Goal: Transaction & Acquisition: Purchase product/service

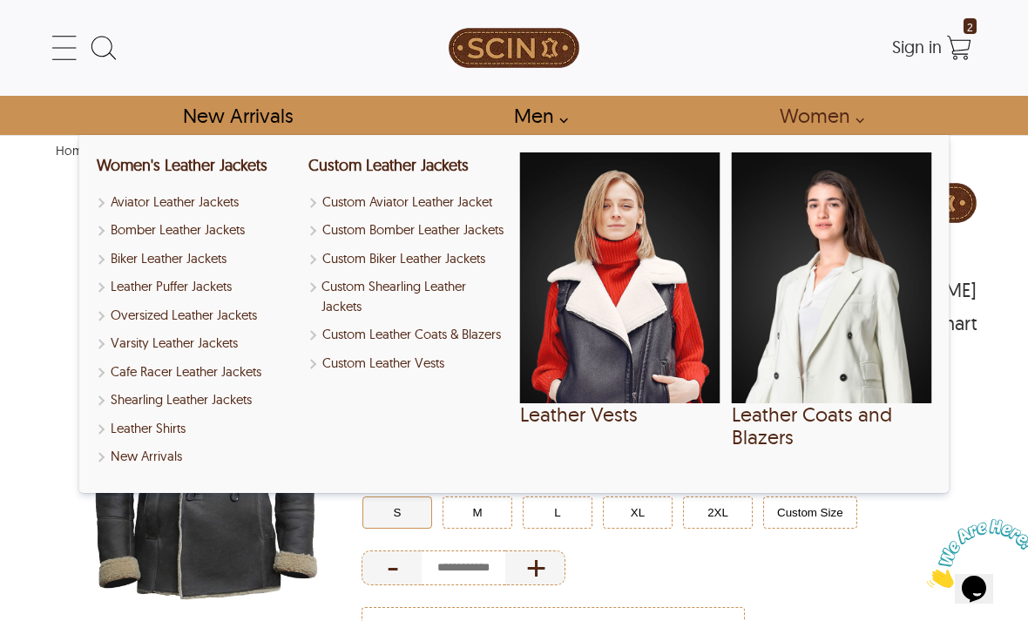
click at [860, 123] on link "Women" at bounding box center [817, 115] width 114 height 39
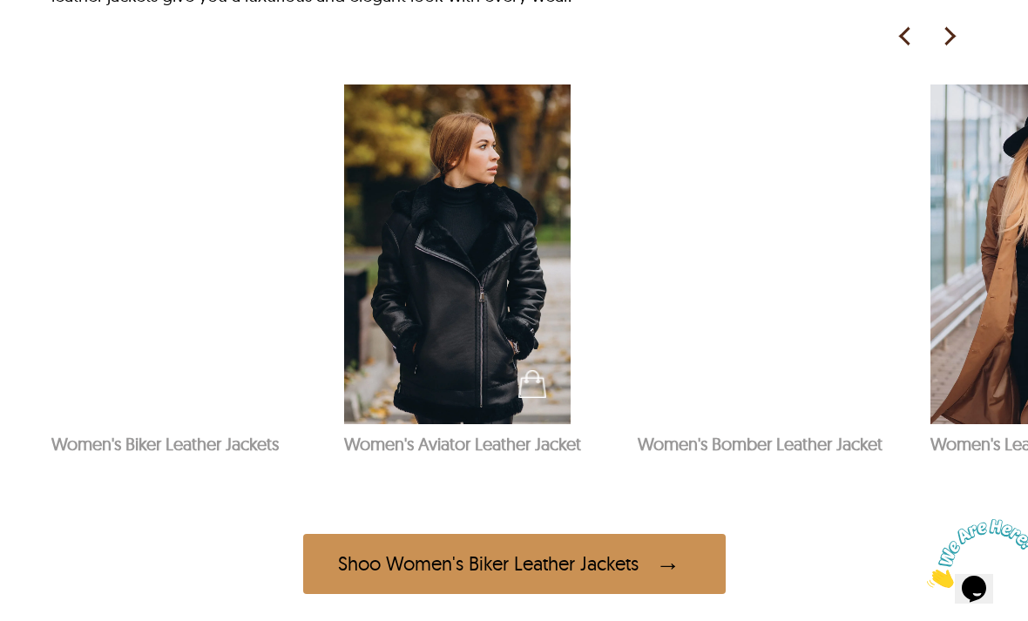
scroll to position [926, 0]
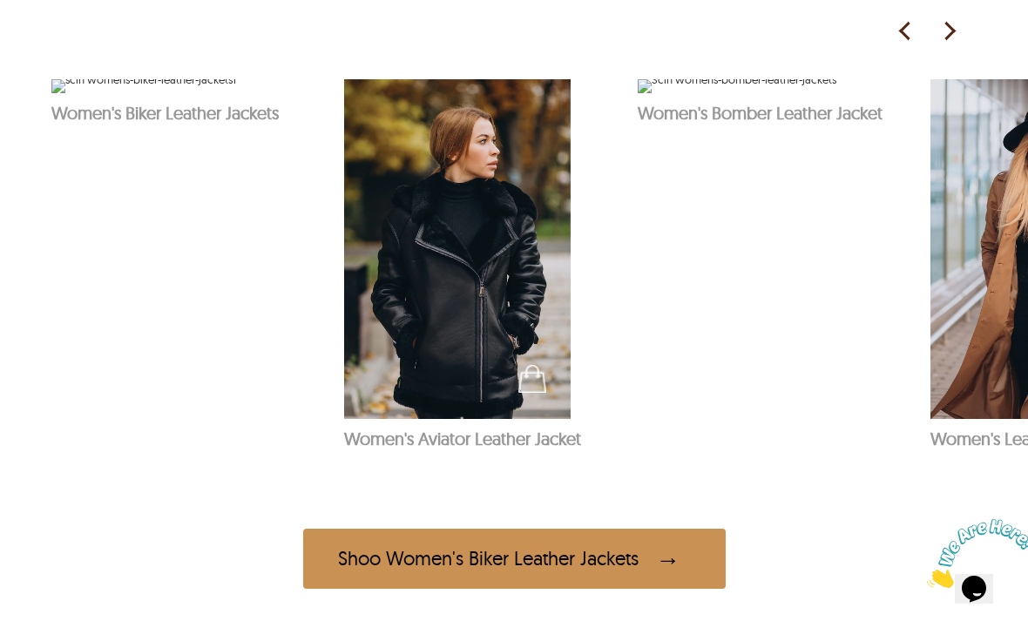
click at [137, 93] on img at bounding box center [143, 86] width 185 height 14
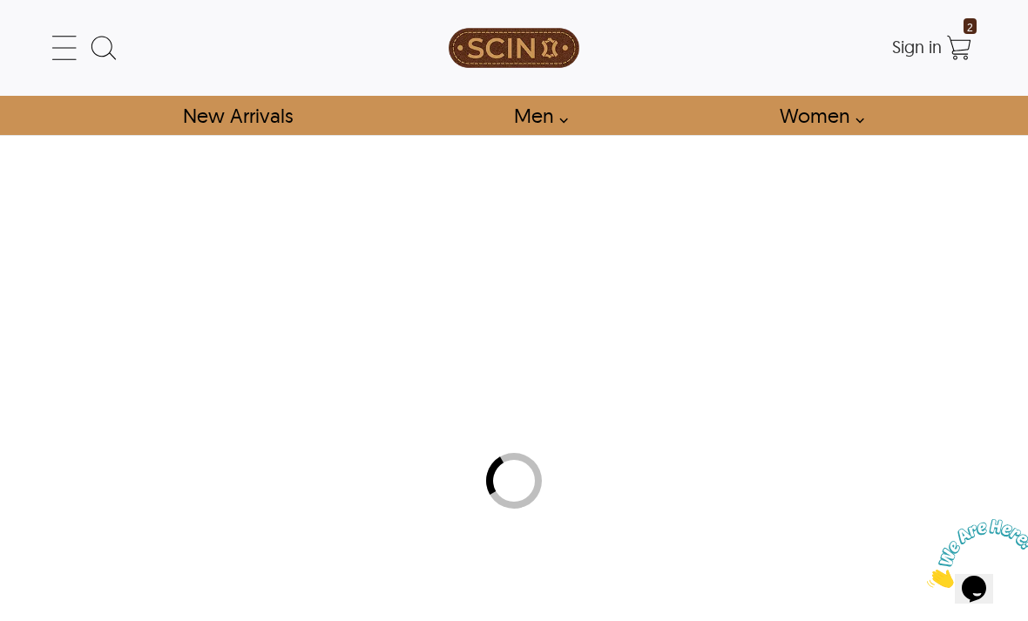
select select "********"
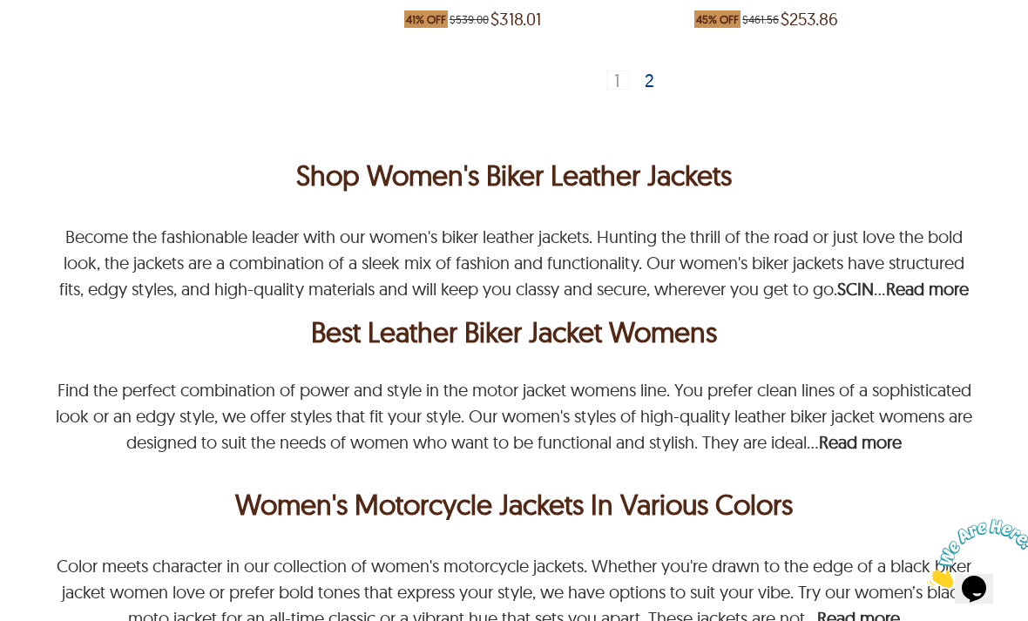
scroll to position [2749, 0]
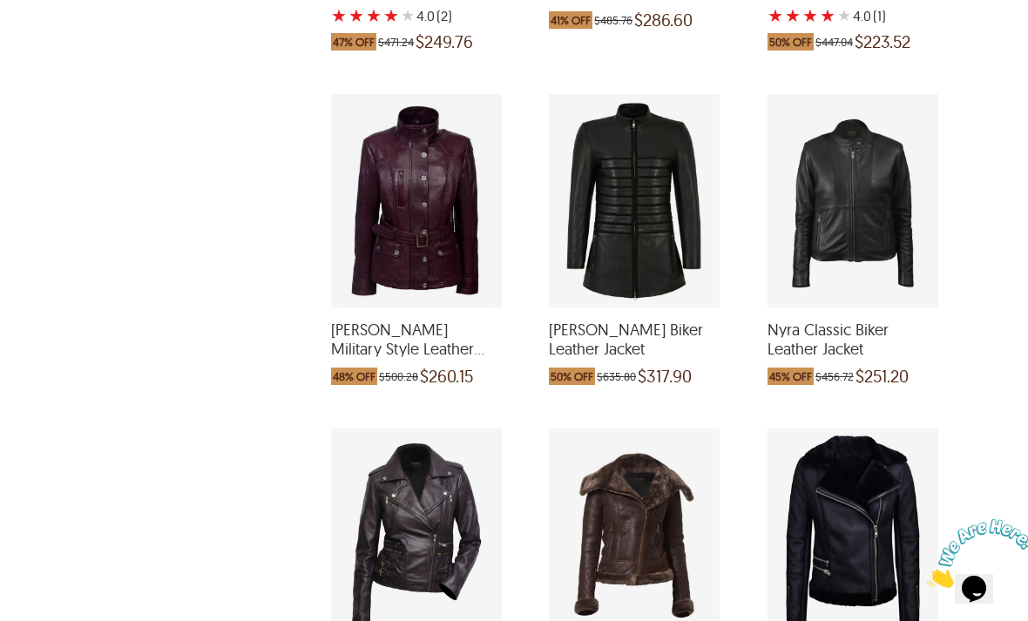
click at [685, 285] on div "Tessa Long Biker Leather Jacket which was at a price of $635.80, now after disc…" at bounding box center [634, 201] width 171 height 214
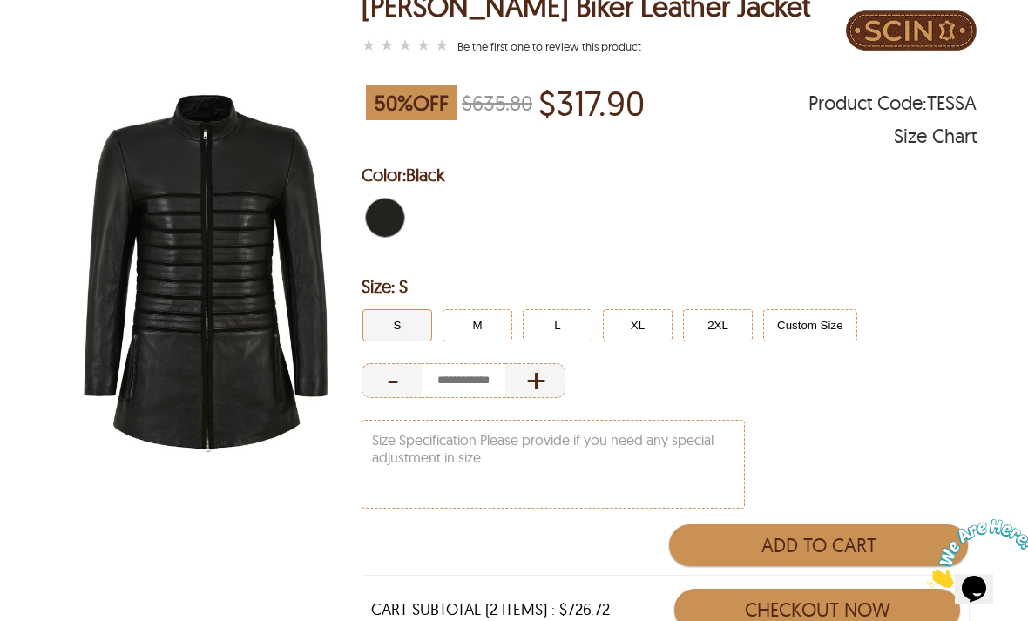
scroll to position [172, 0]
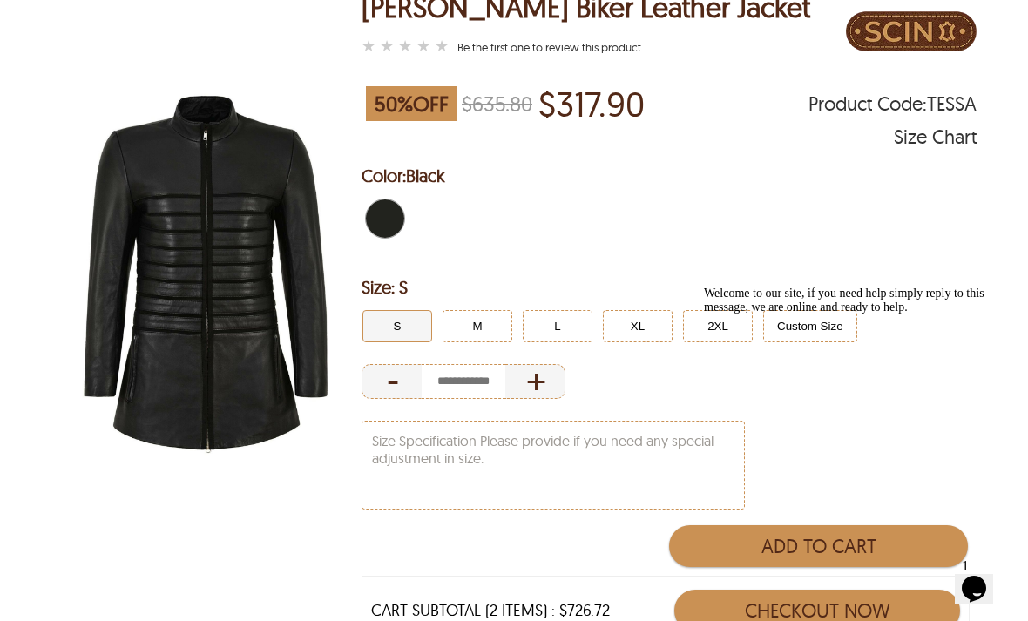
select select "********"
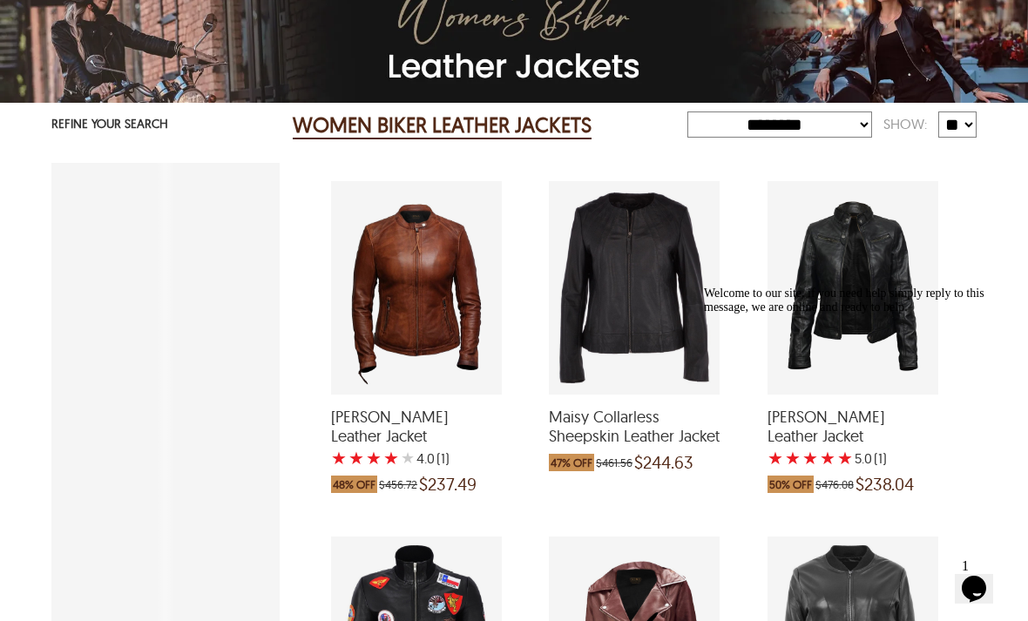
scroll to position [2805, 0]
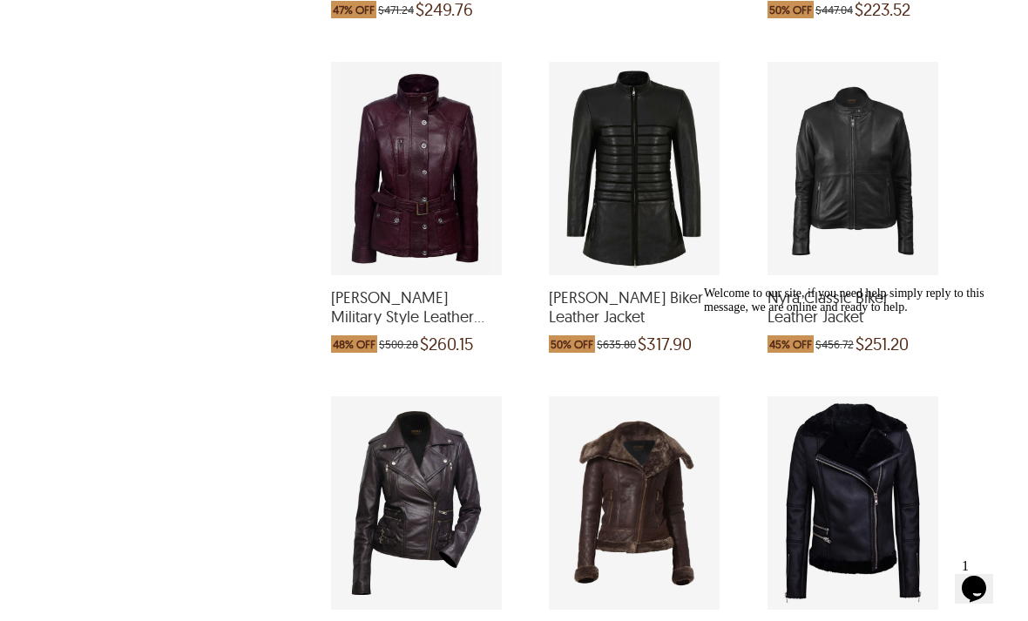
click at [451, 214] on div "Nicole Military Style Leather Jacket which was at a price of $500.28, now after…" at bounding box center [416, 169] width 171 height 214
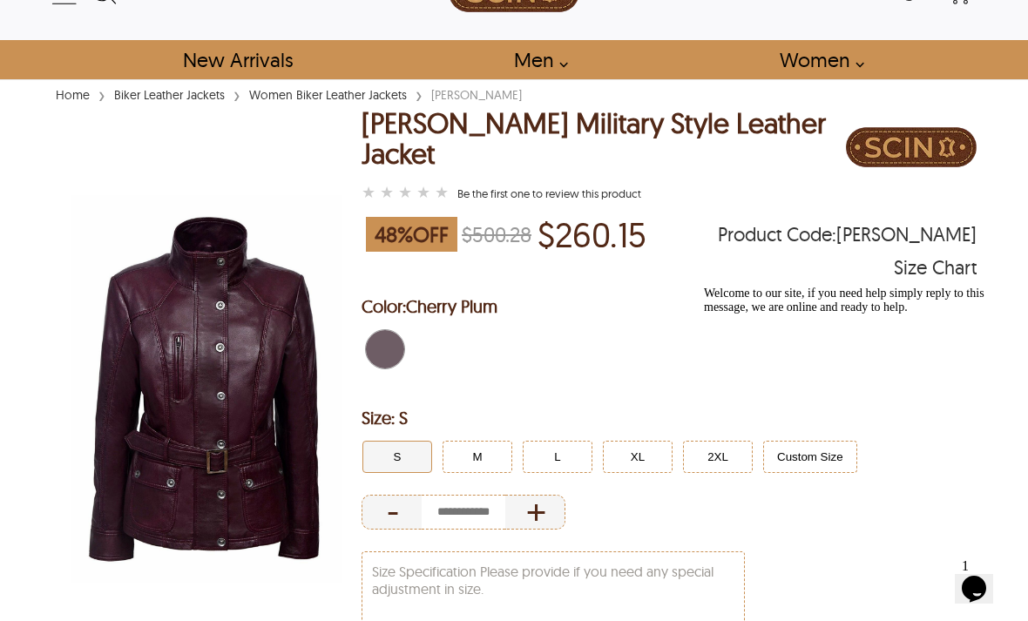
select select "********"
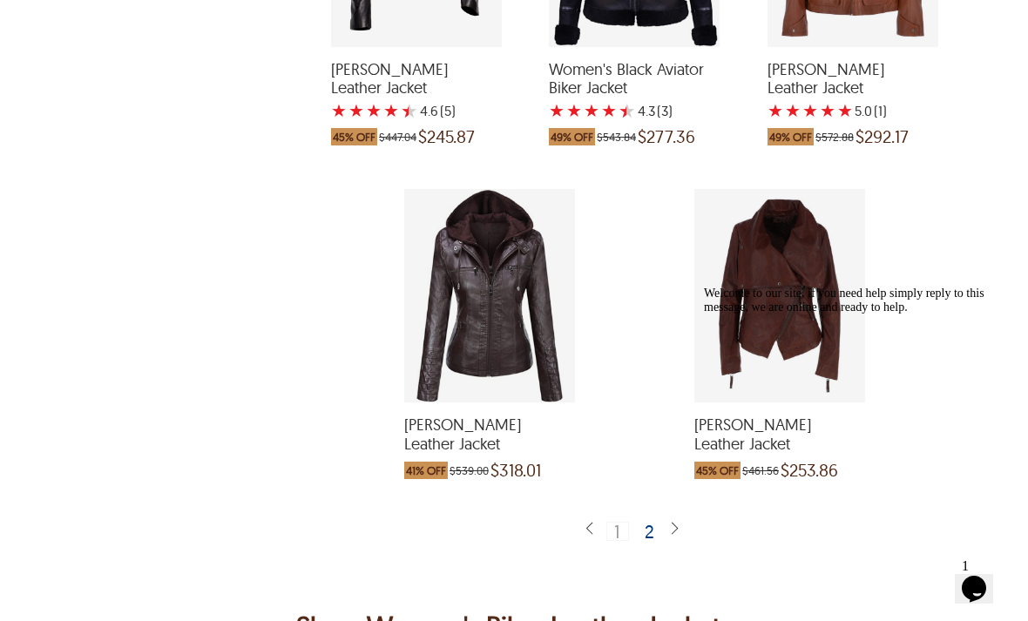
scroll to position [3699, 0]
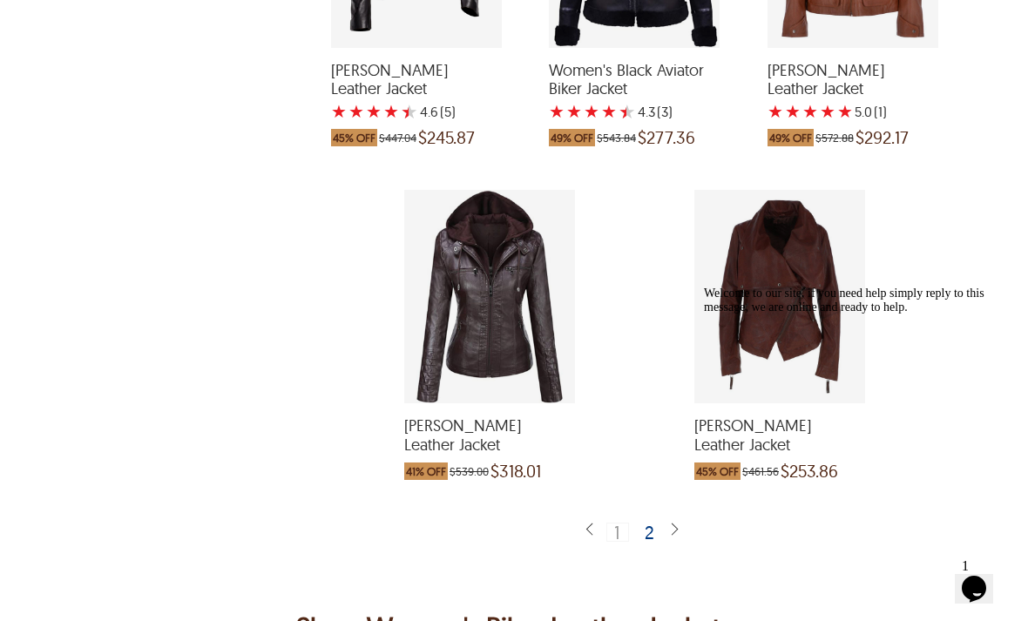
click at [659, 524] on div "2" at bounding box center [650, 532] width 25 height 17
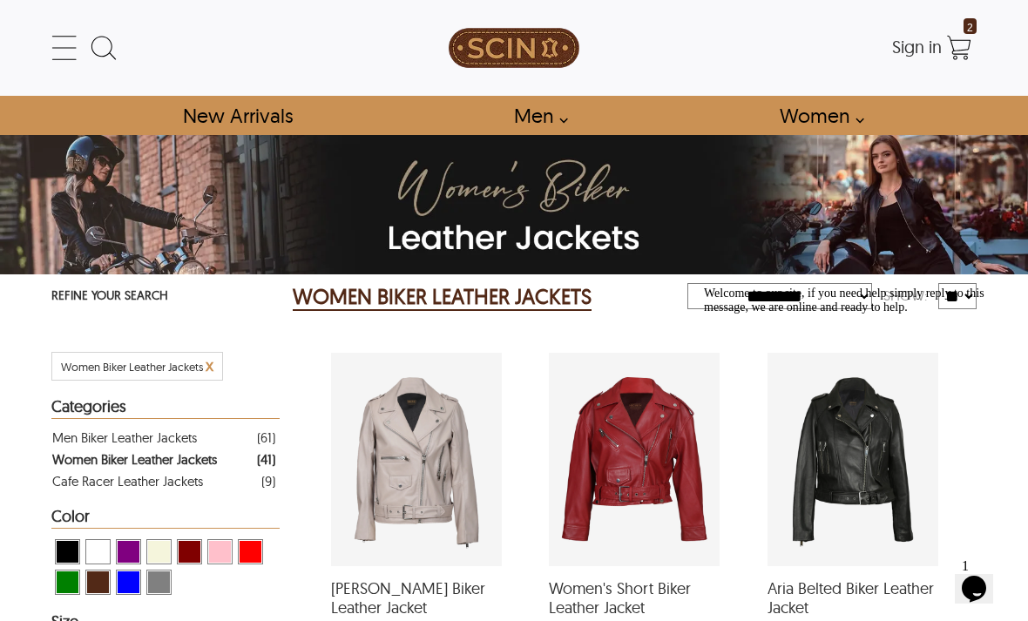
click at [857, 126] on link "Women" at bounding box center [817, 115] width 114 height 39
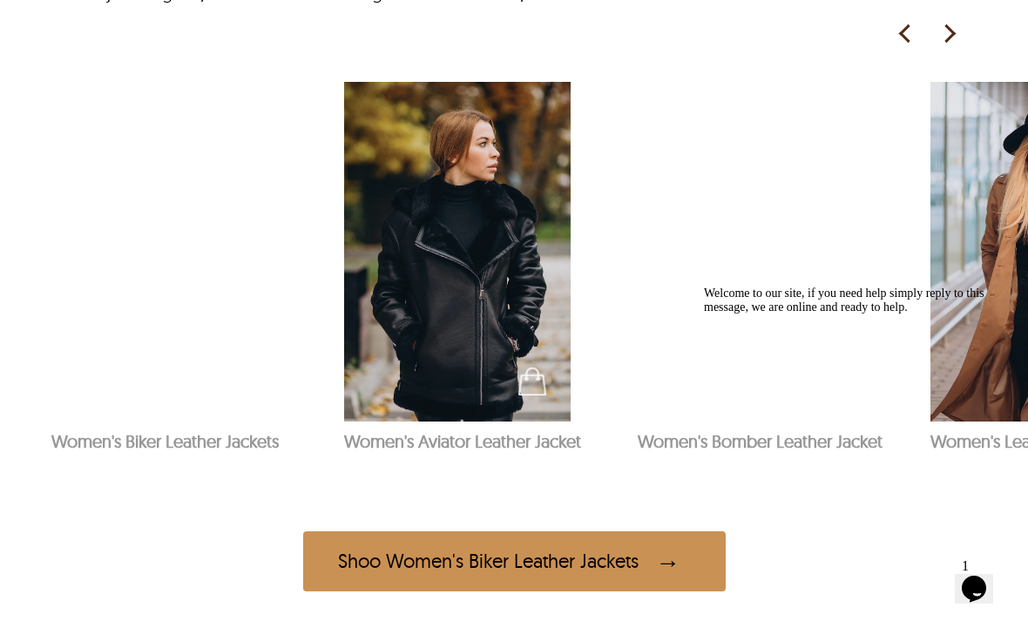
scroll to position [927, 0]
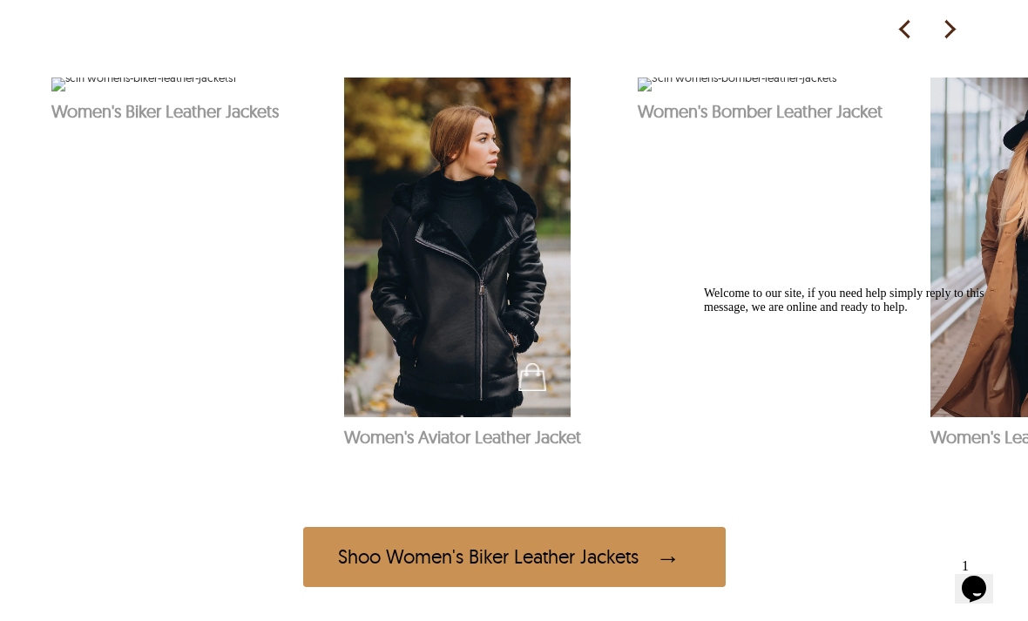
click at [949, 43] on img at bounding box center [949, 30] width 26 height 26
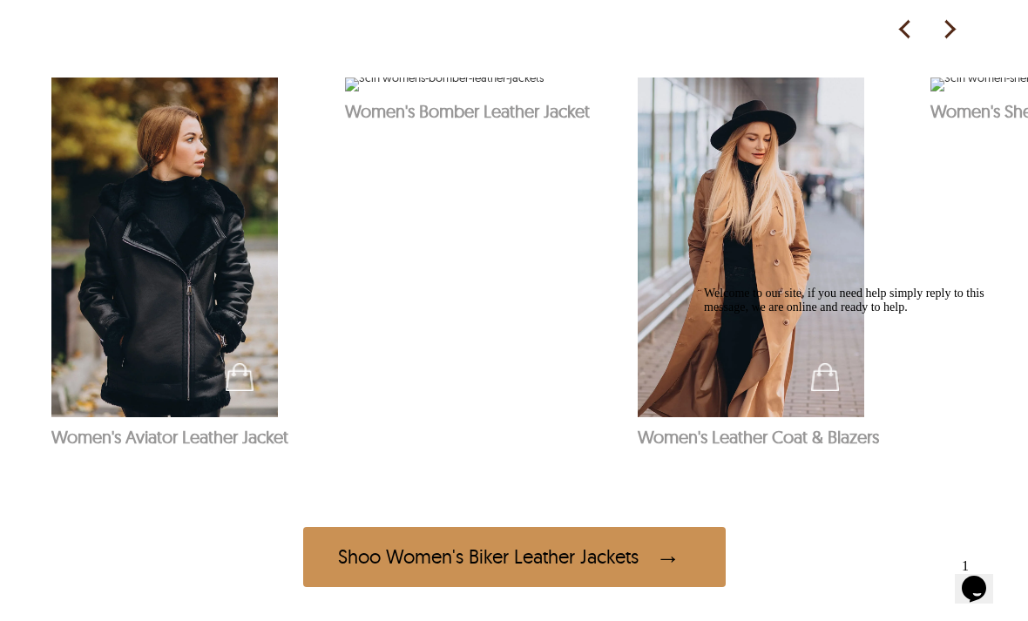
click at [770, 266] on img at bounding box center [751, 248] width 227 height 340
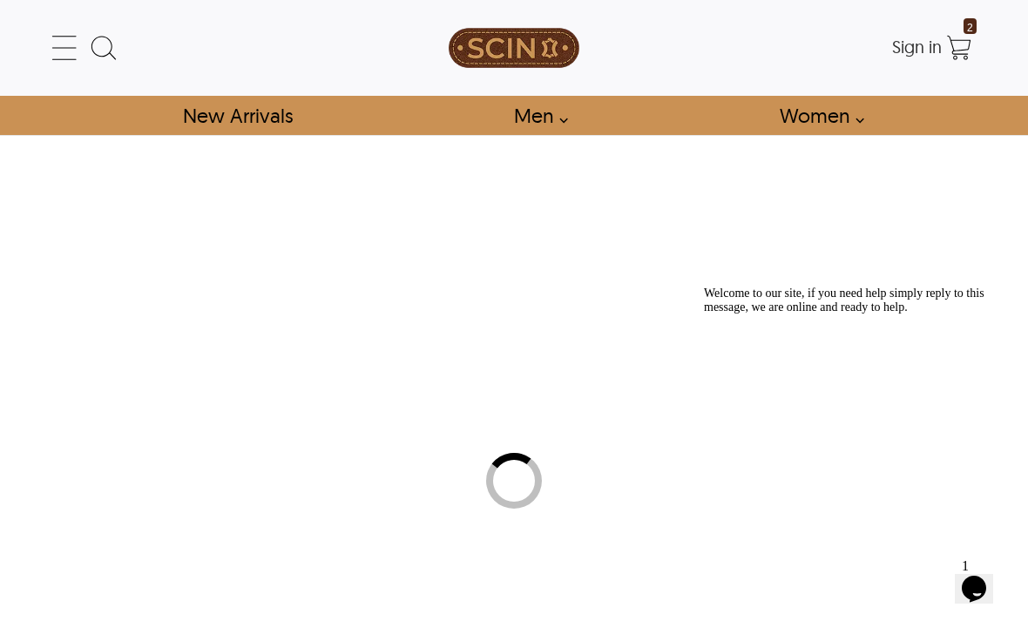
select select "********"
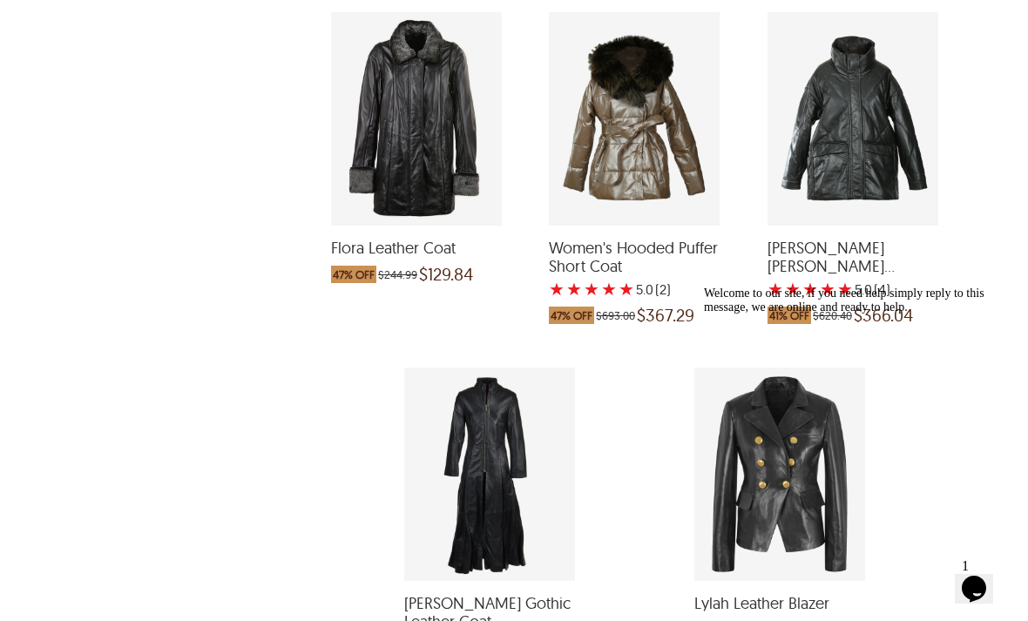
scroll to position [2574, 0]
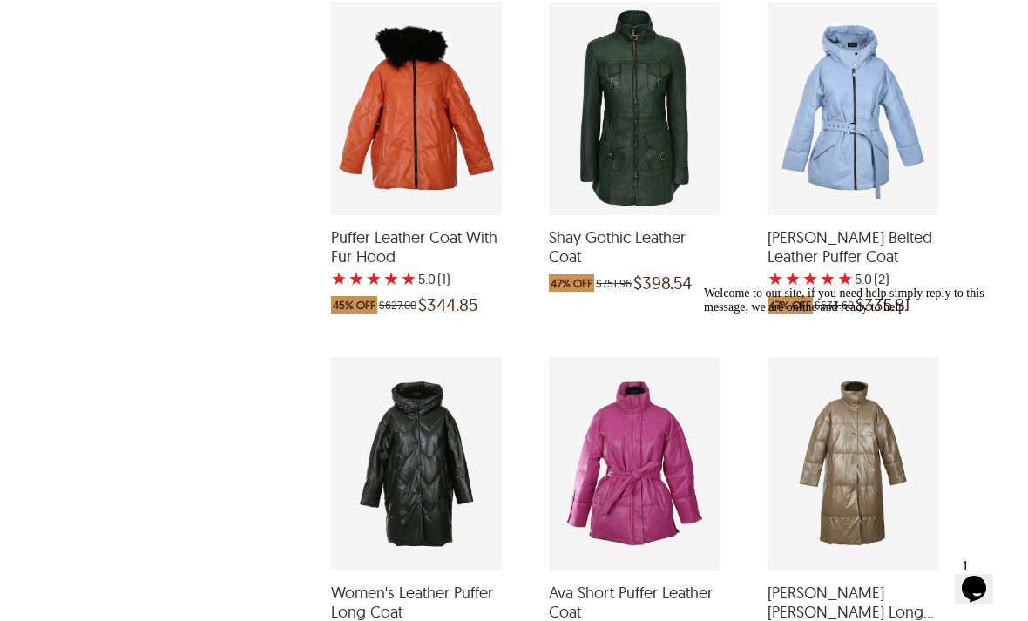
click at [646, 161] on div "Shay Gothic Leather Coat which was at a price of $751.96, now after discount th…" at bounding box center [634, 109] width 171 height 214
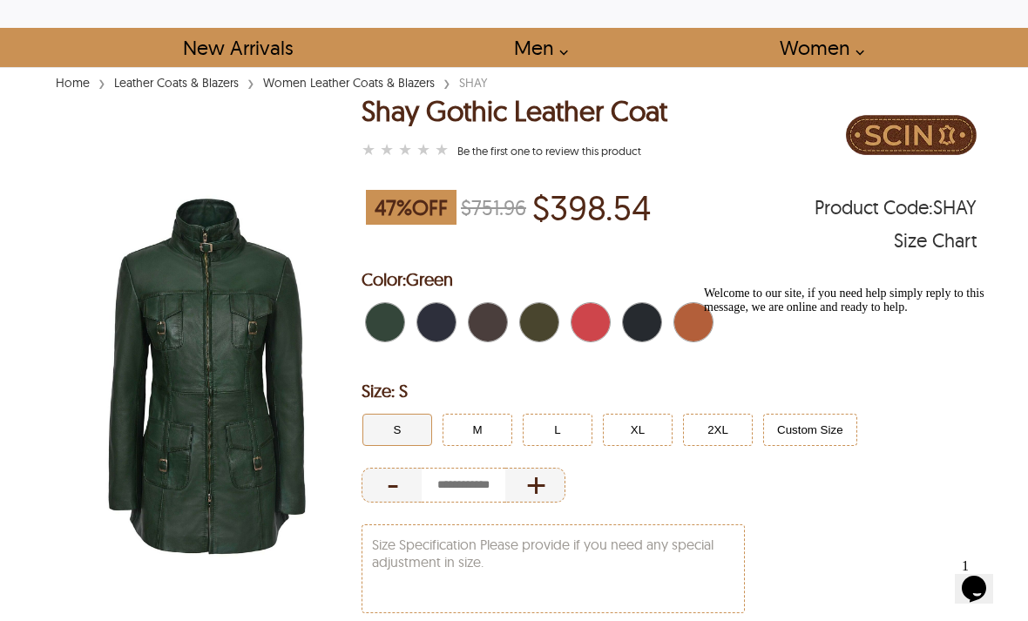
scroll to position [64, 0]
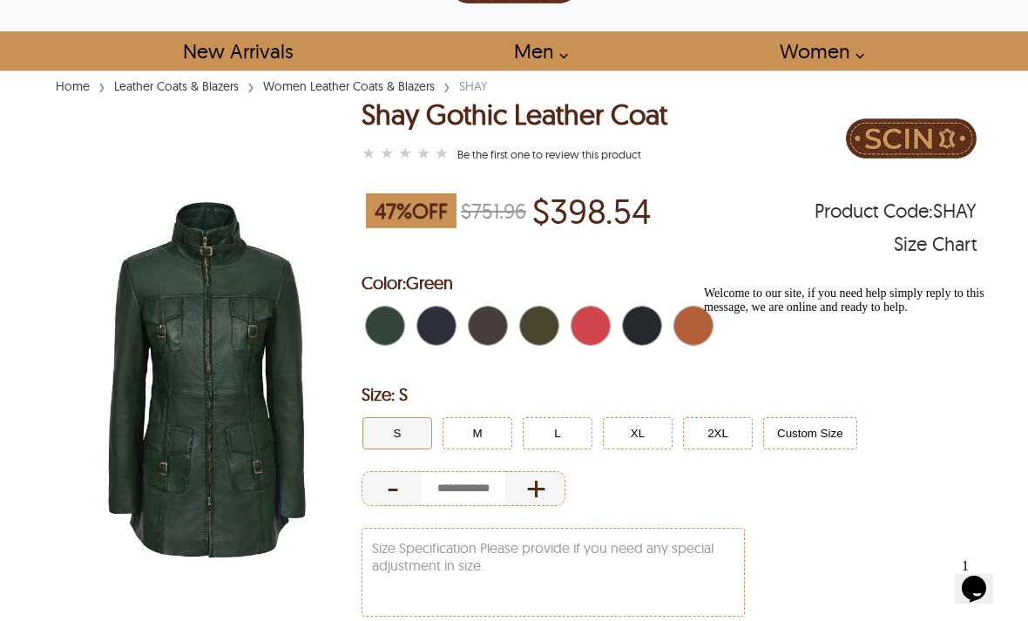
click at [641, 328] on span "Black" at bounding box center [632, 326] width 19 height 38
click at [648, 325] on span "Black" at bounding box center [647, 326] width 11 height 38
click at [440, 325] on span "Navy Blue" at bounding box center [442, 326] width 11 height 38
click at [641, 328] on span "Black" at bounding box center [632, 326] width 19 height 38
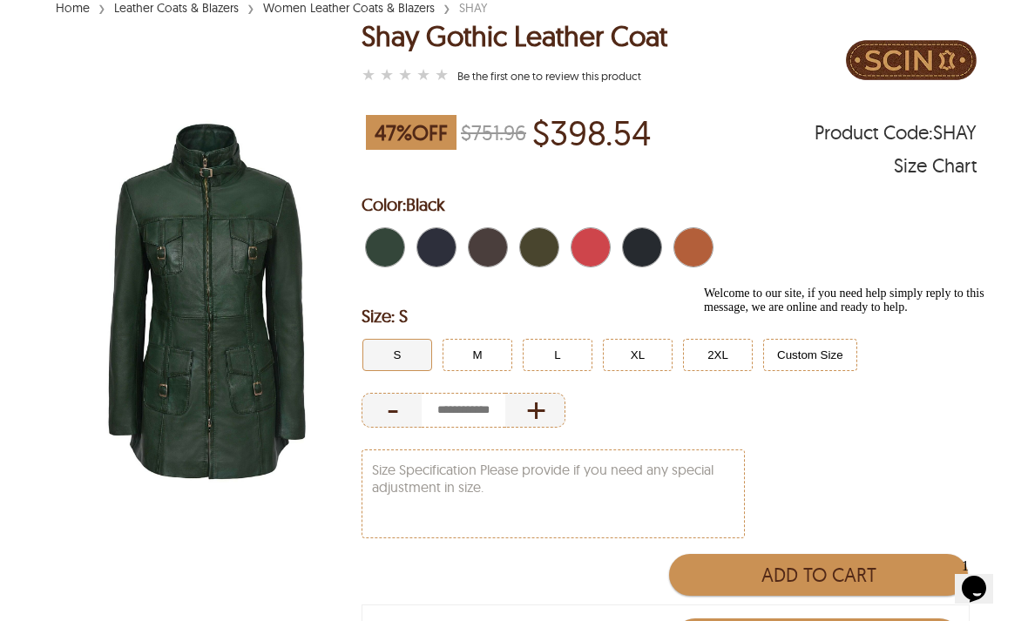
scroll to position [139, 0]
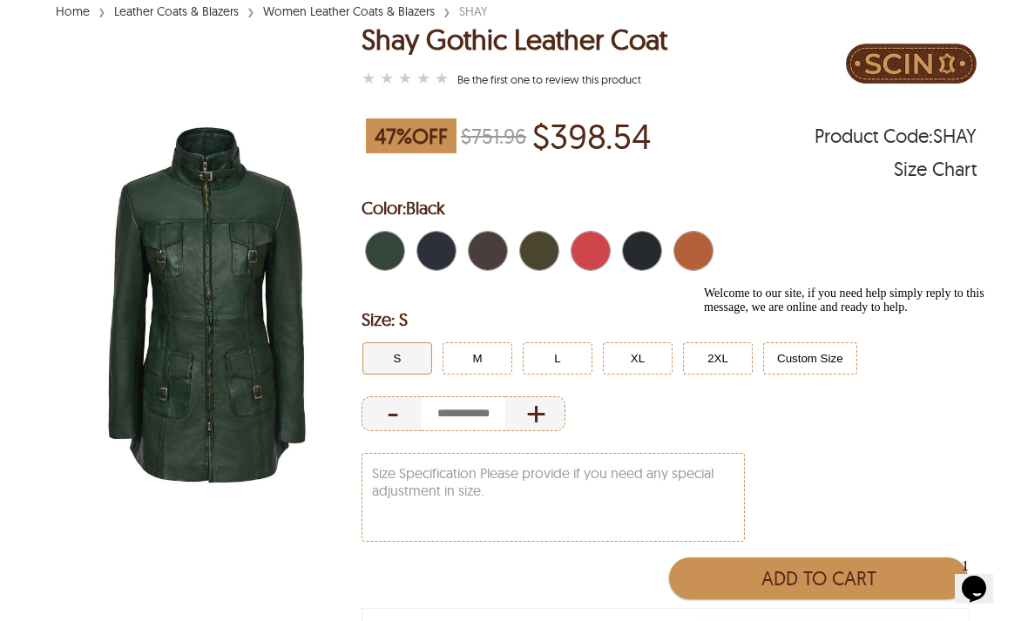
click at [605, 243] on span "Red" at bounding box center [606, 251] width 8 height 38
click at [555, 247] on span "Olive Green" at bounding box center [555, 251] width 8 height 38
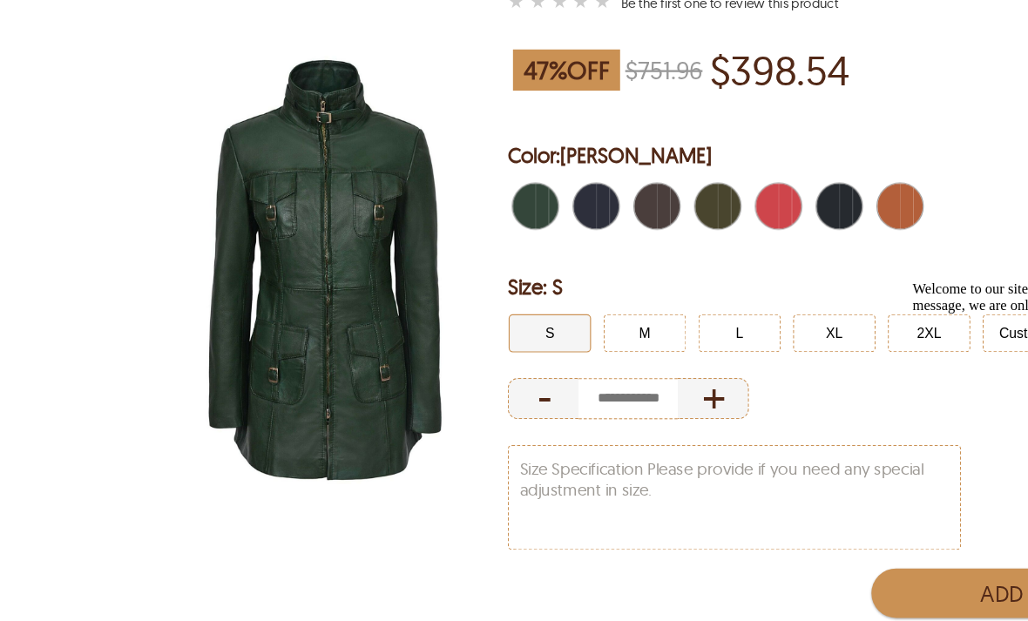
scroll to position [161, 0]
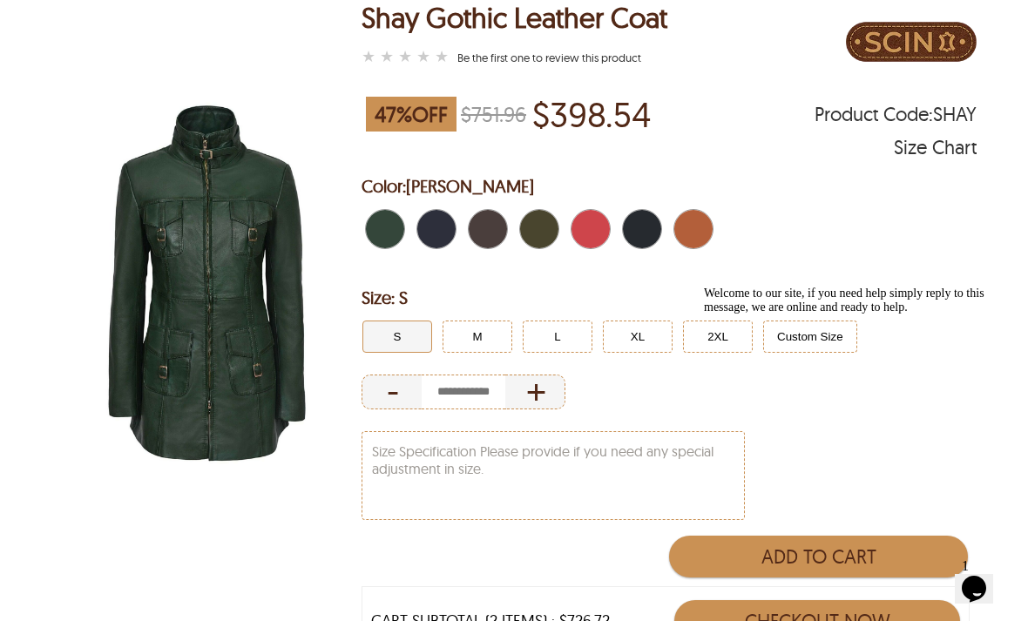
click at [645, 234] on span "Black" at bounding box center [647, 229] width 11 height 38
click at [646, 219] on span "Black" at bounding box center [647, 229] width 11 height 38
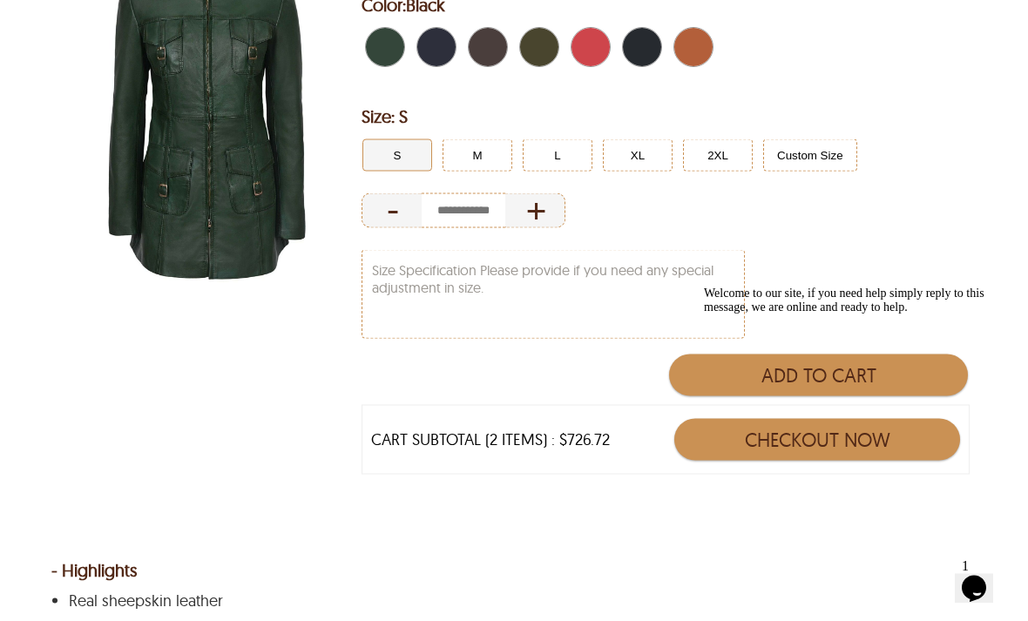
scroll to position [346, 0]
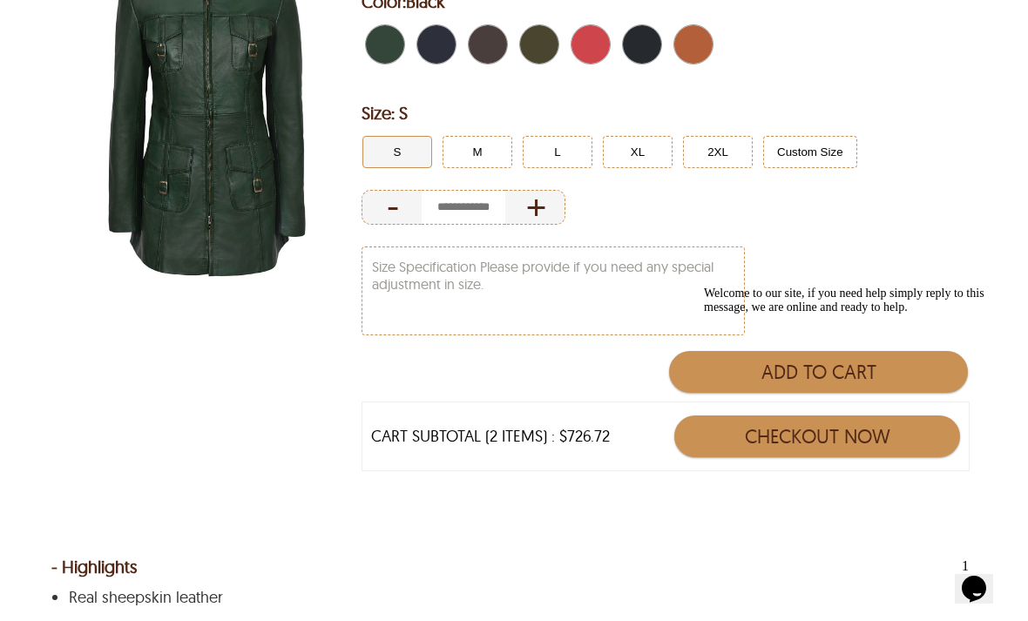
click at [831, 315] on div "Welcome to our site, if you need help simply reply to this message, we are onli…" at bounding box center [861, 301] width 314 height 28
click at [551, 201] on div "+" at bounding box center [536, 207] width 60 height 35
type input "*"
click at [726, 159] on button "2XL" at bounding box center [718, 152] width 70 height 32
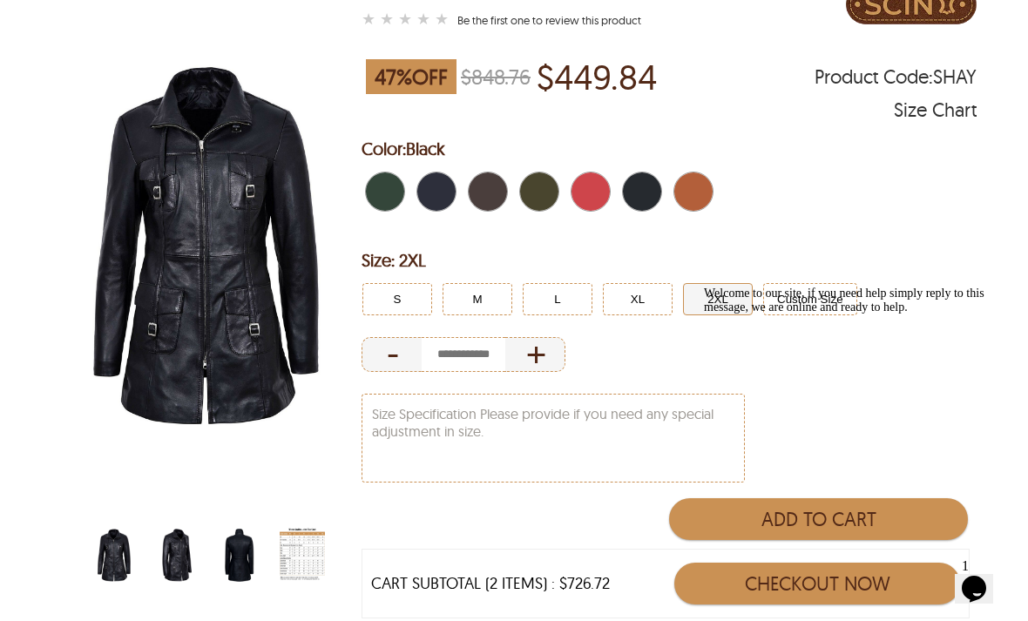
scroll to position [197, 0]
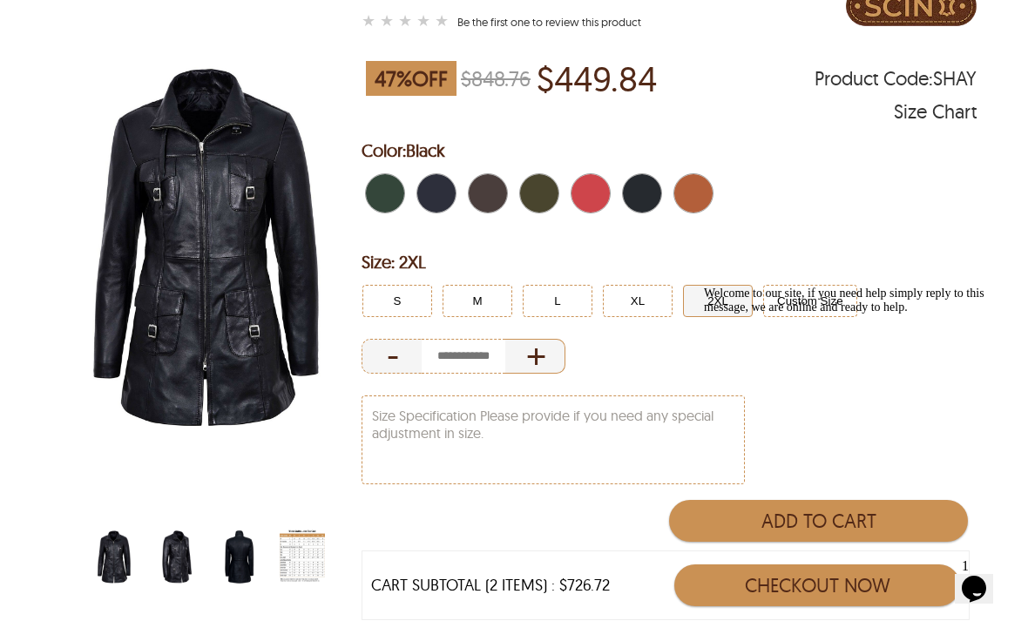
click at [537, 354] on div "+" at bounding box center [536, 356] width 60 height 35
type input "*"
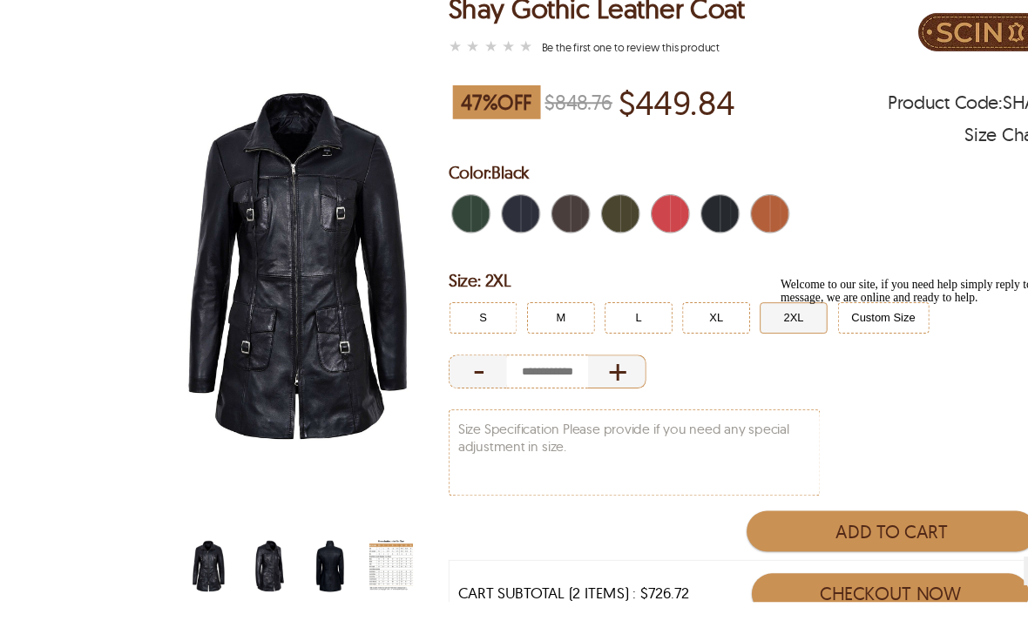
scroll to position [178, 0]
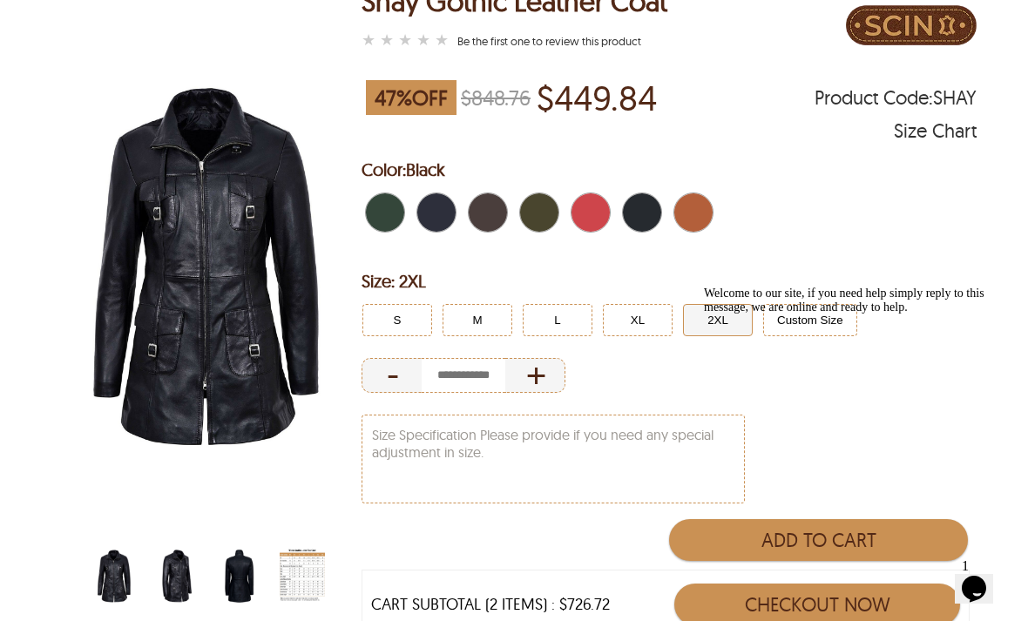
click at [601, 209] on span "Red" at bounding box center [596, 212] width 11 height 38
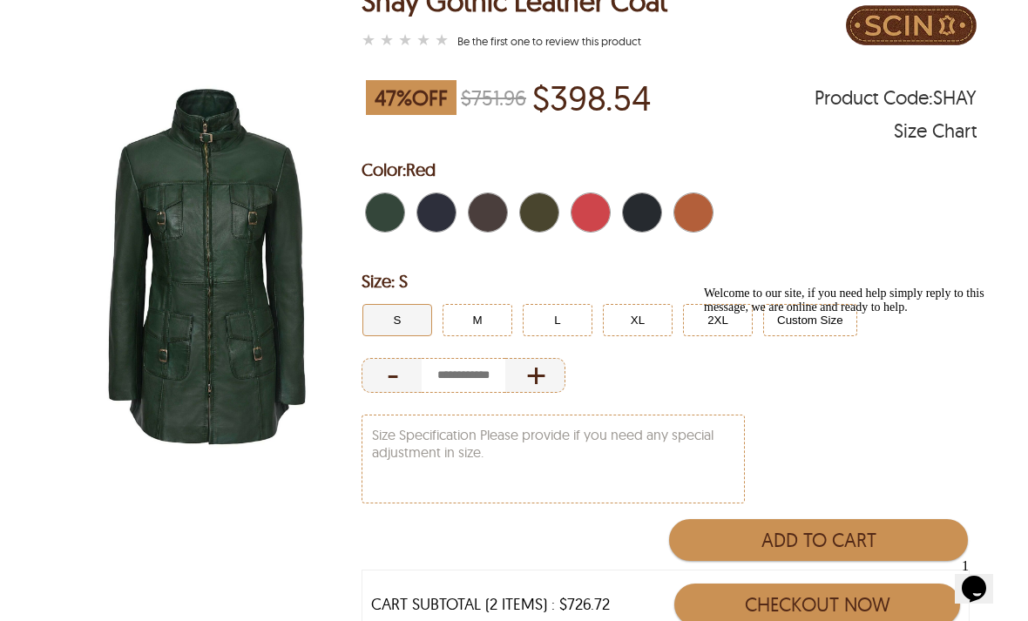
click at [597, 214] on span "Red" at bounding box center [596, 212] width 11 height 38
click at [542, 374] on div "+" at bounding box center [536, 375] width 60 height 35
type input "*"
click at [601, 219] on span "Red" at bounding box center [596, 212] width 11 height 38
click at [716, 312] on button "2XL" at bounding box center [718, 320] width 70 height 32
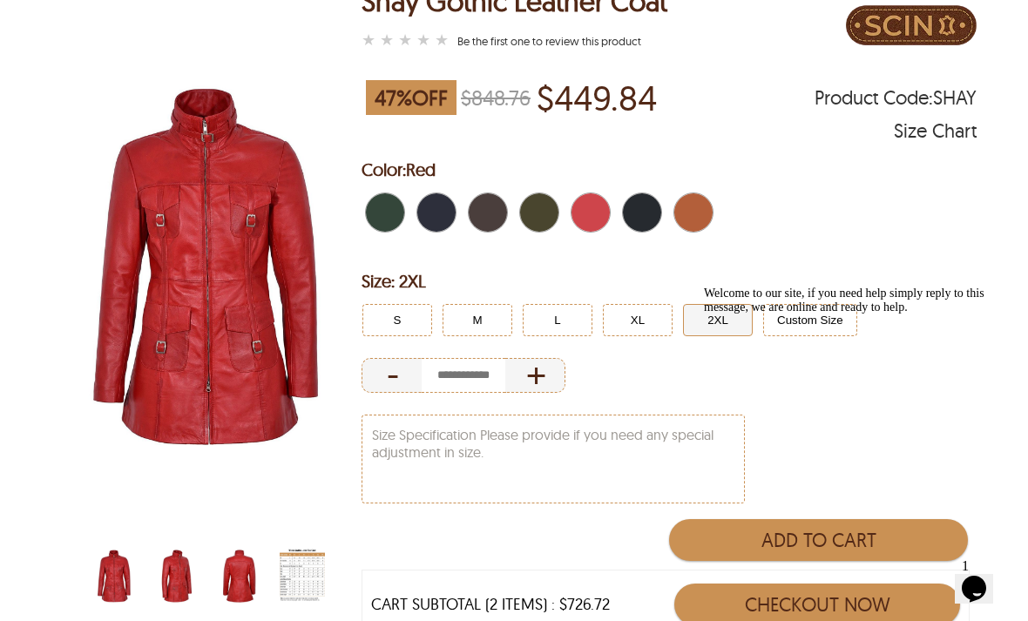
click at [705, 214] on span "Tan Brown" at bounding box center [709, 212] width 8 height 38
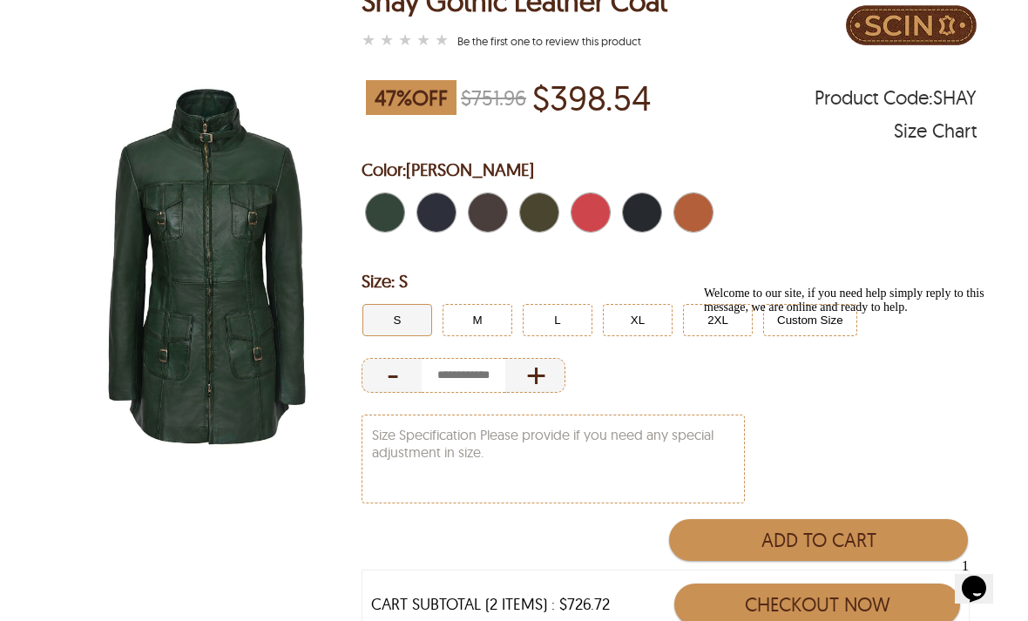
click at [706, 208] on span "Tan Brown" at bounding box center [709, 212] width 8 height 38
click at [551, 377] on div "+" at bounding box center [536, 375] width 60 height 35
type input "*"
click at [726, 313] on button "2XL" at bounding box center [718, 320] width 70 height 32
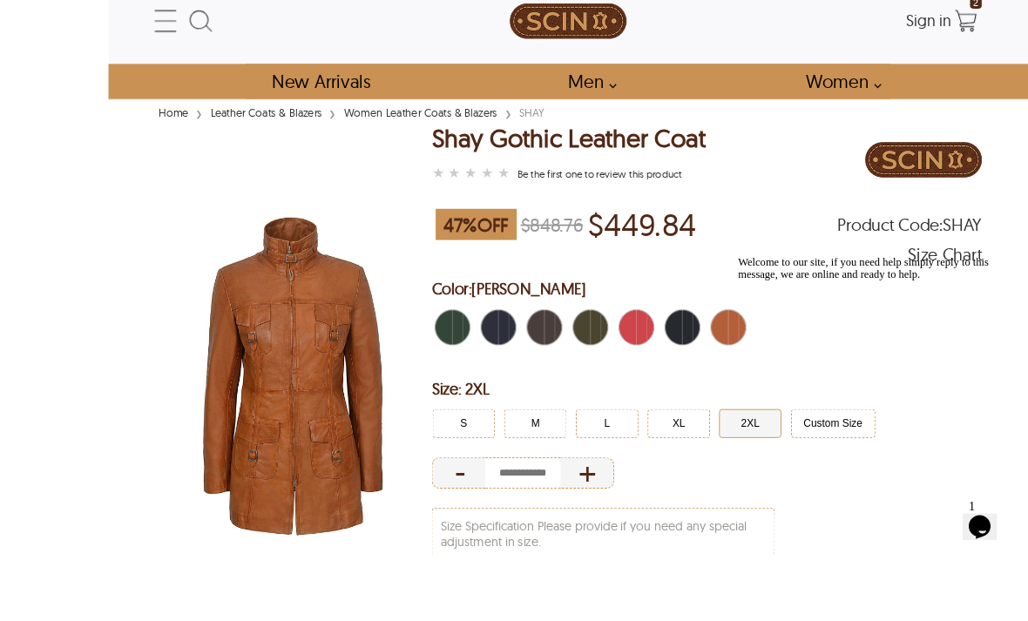
scroll to position [119, 0]
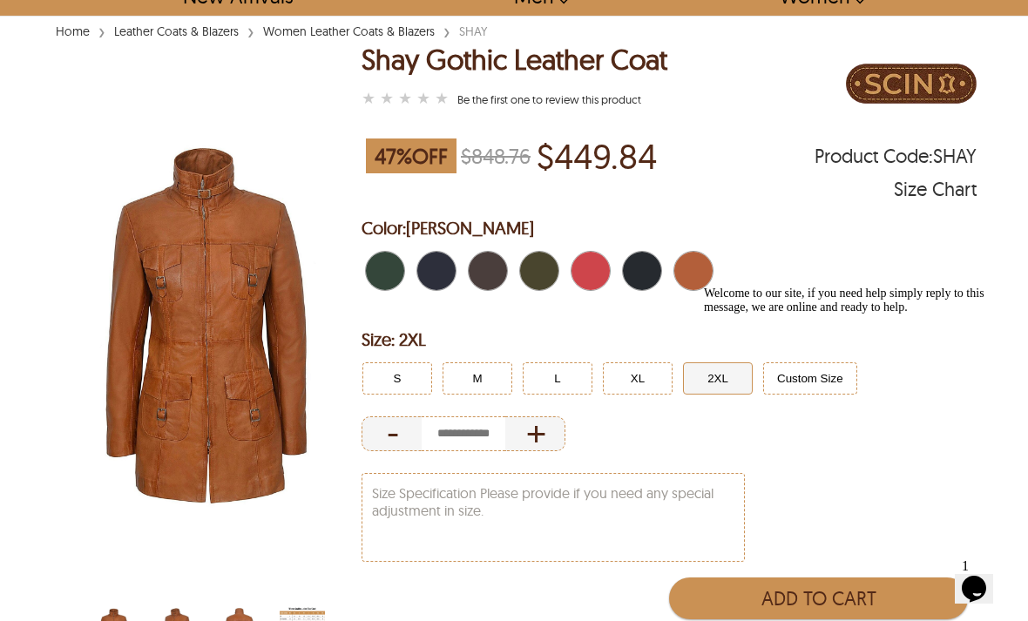
click at [650, 268] on span "Black" at bounding box center [647, 271] width 11 height 38
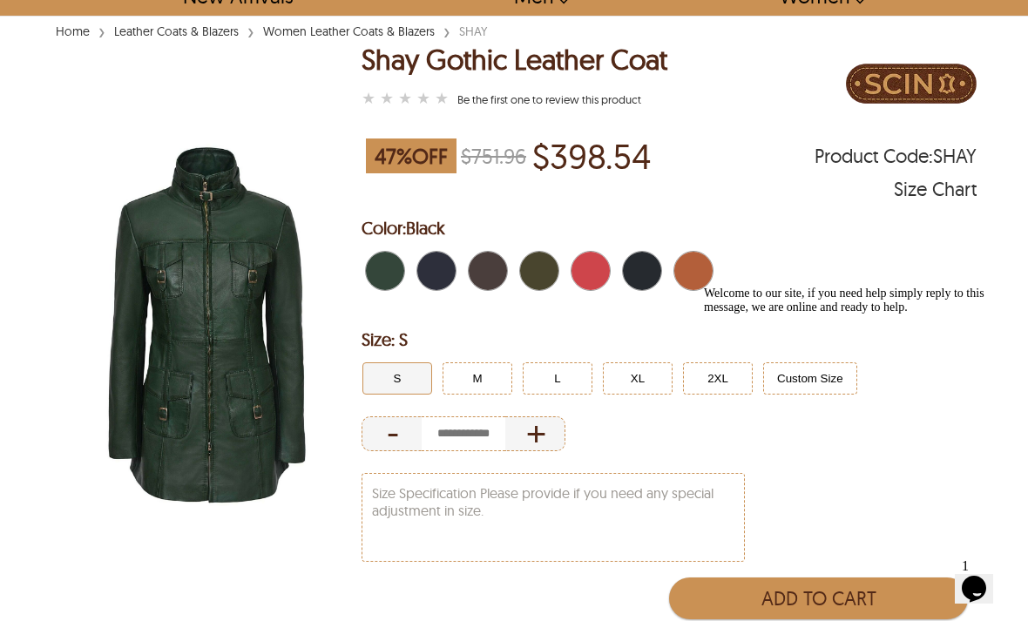
click at [648, 261] on span "Black" at bounding box center [647, 271] width 11 height 38
click at [553, 435] on div "+" at bounding box center [536, 434] width 60 height 35
click at [553, 420] on div "+" at bounding box center [536, 434] width 60 height 35
click at [388, 431] on div "-" at bounding box center [392, 434] width 60 height 35
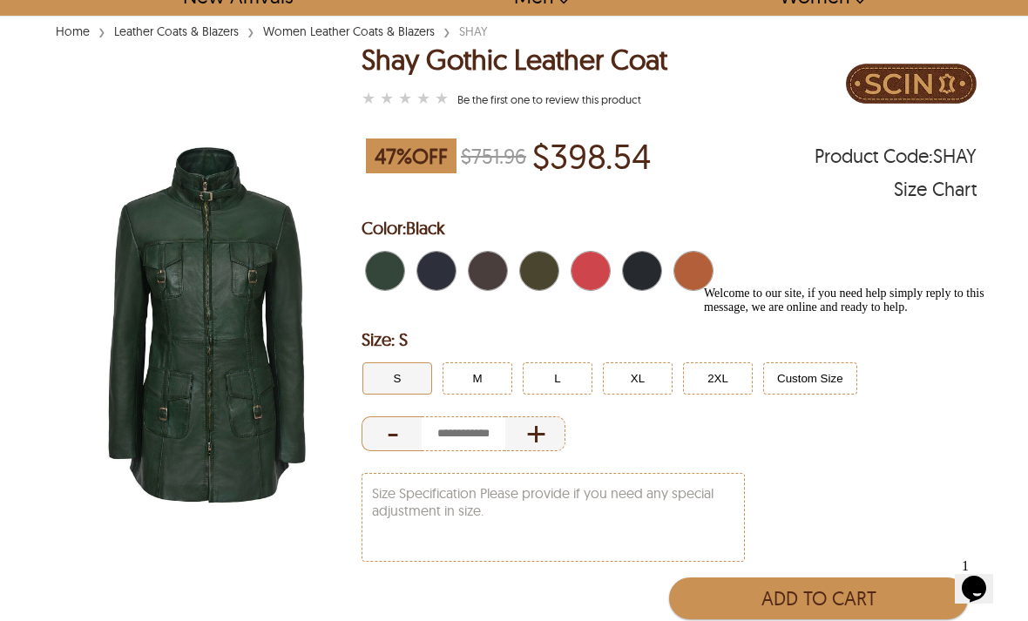
type input "*"
click at [724, 315] on div "Welcome to our site, if you need help simply reply to this message, we are onli…" at bounding box center [861, 301] width 314 height 28
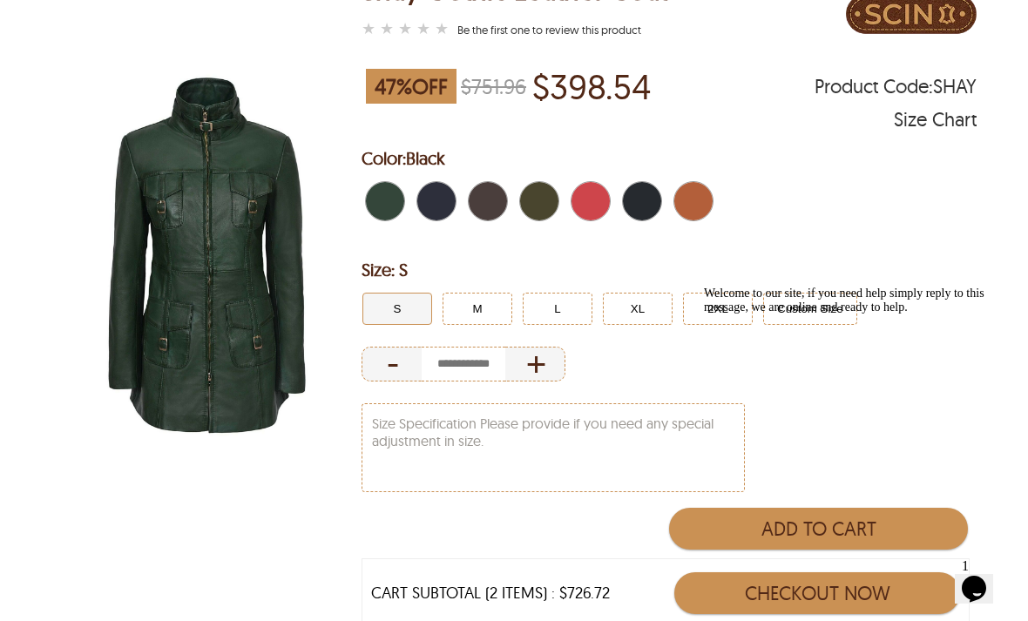
scroll to position [188, 0]
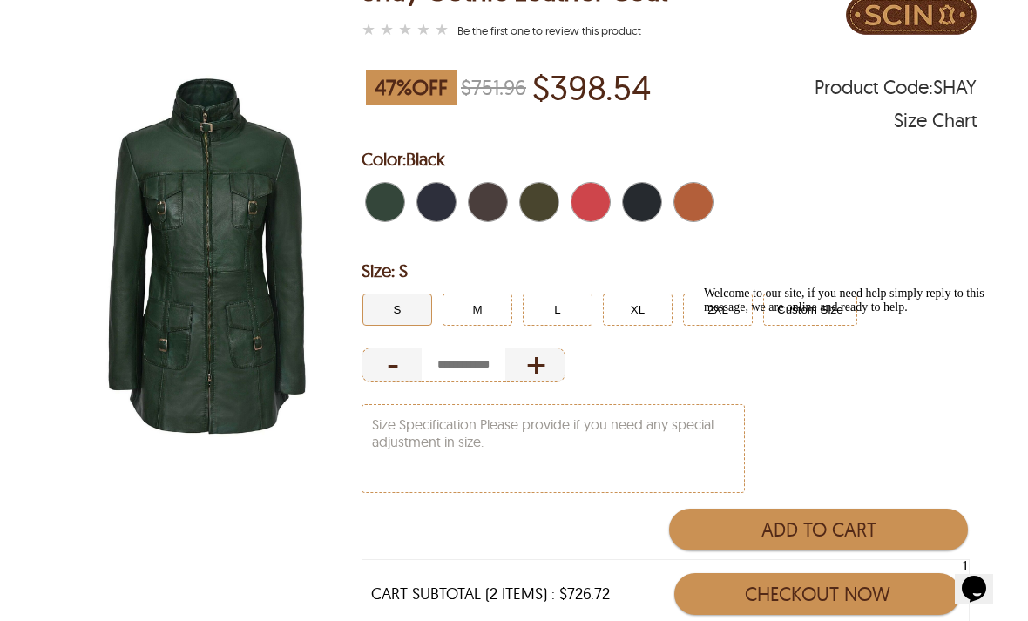
click at [414, 308] on button "S" at bounding box center [398, 310] width 70 height 32
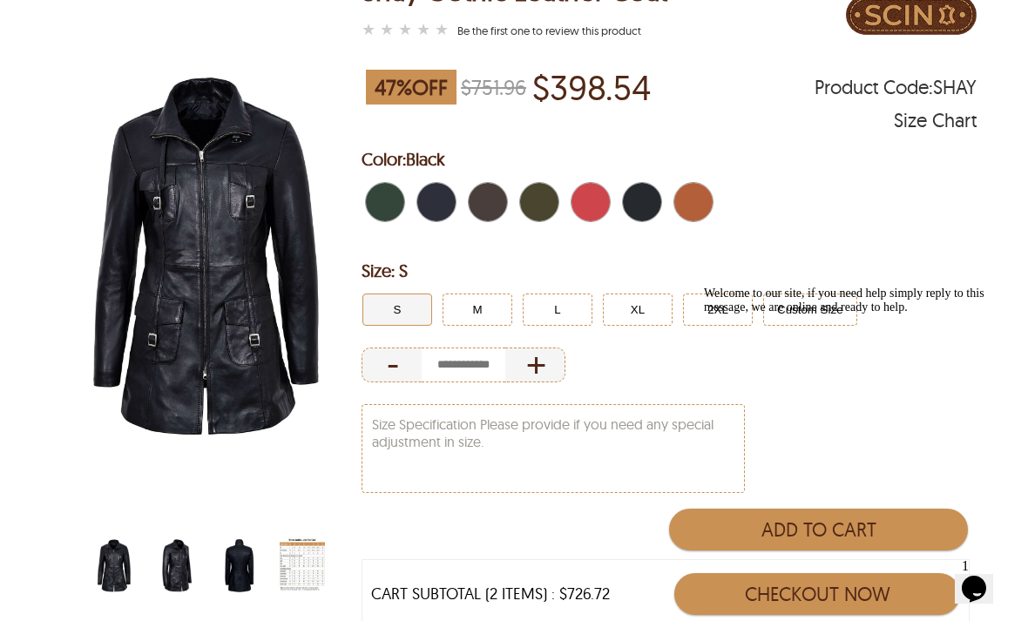
click at [419, 314] on button "S" at bounding box center [398, 310] width 70 height 32
click at [724, 315] on button "2XL" at bounding box center [718, 310] width 70 height 32
click at [642, 203] on span "Black" at bounding box center [647, 202] width 11 height 38
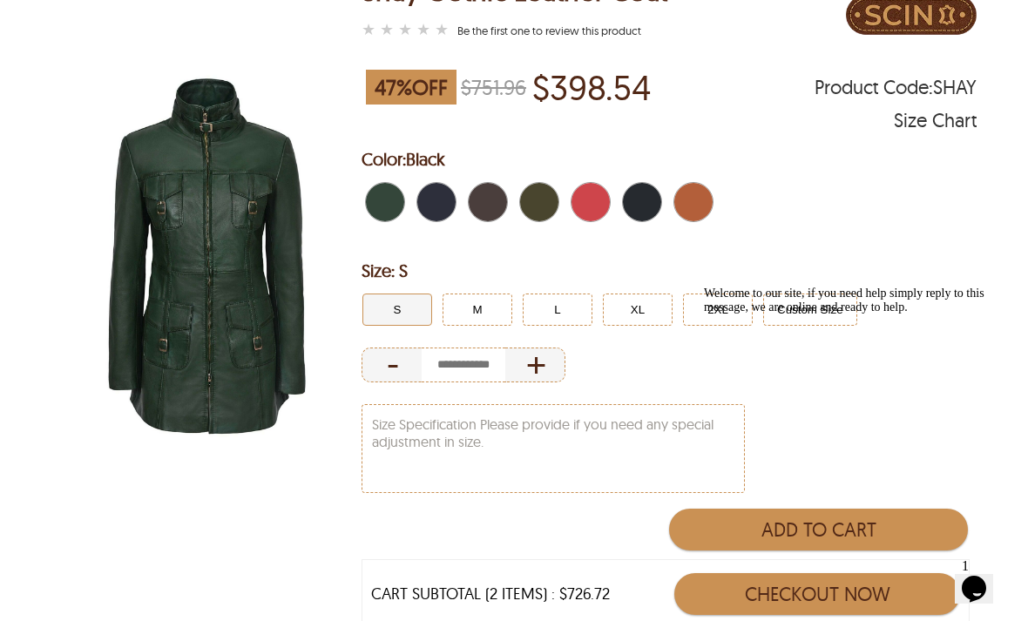
click at [655, 203] on span "Black" at bounding box center [658, 202] width 8 height 38
click at [656, 201] on span "Black" at bounding box center [658, 202] width 8 height 38
click at [729, 313] on button "2XL" at bounding box center [718, 310] width 70 height 32
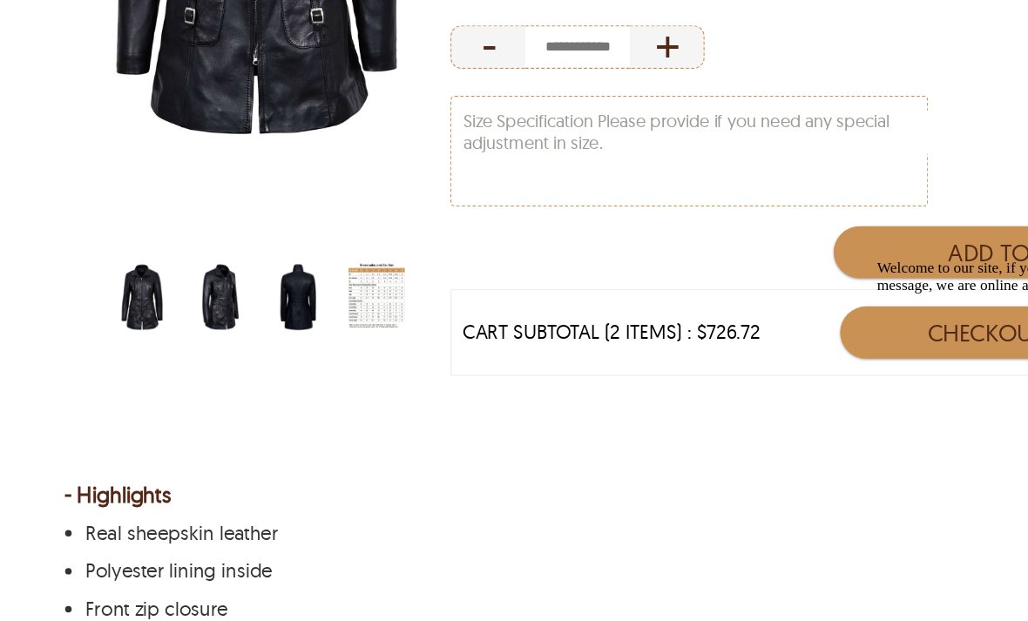
scroll to position [496, 0]
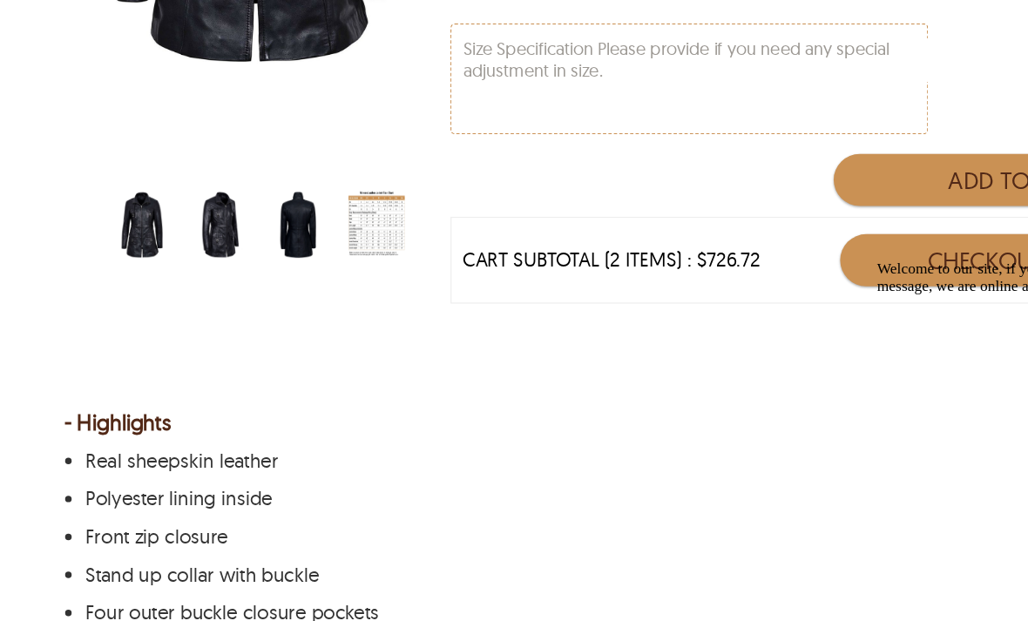
click at [241, 230] on img "scin-13191w-black-back.jpg" at bounding box center [239, 258] width 45 height 57
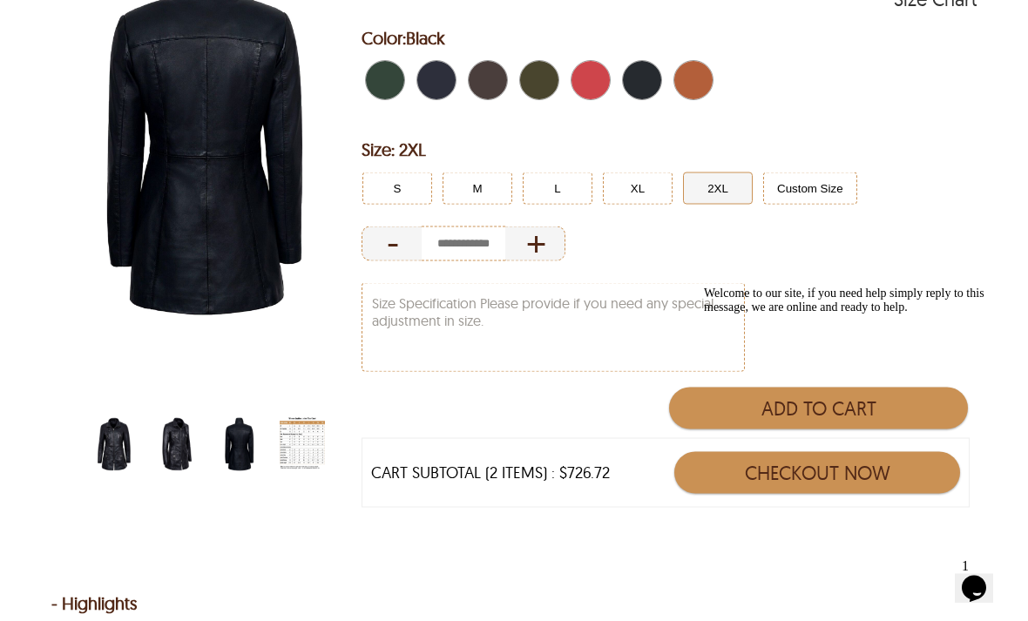
scroll to position [355, 0]
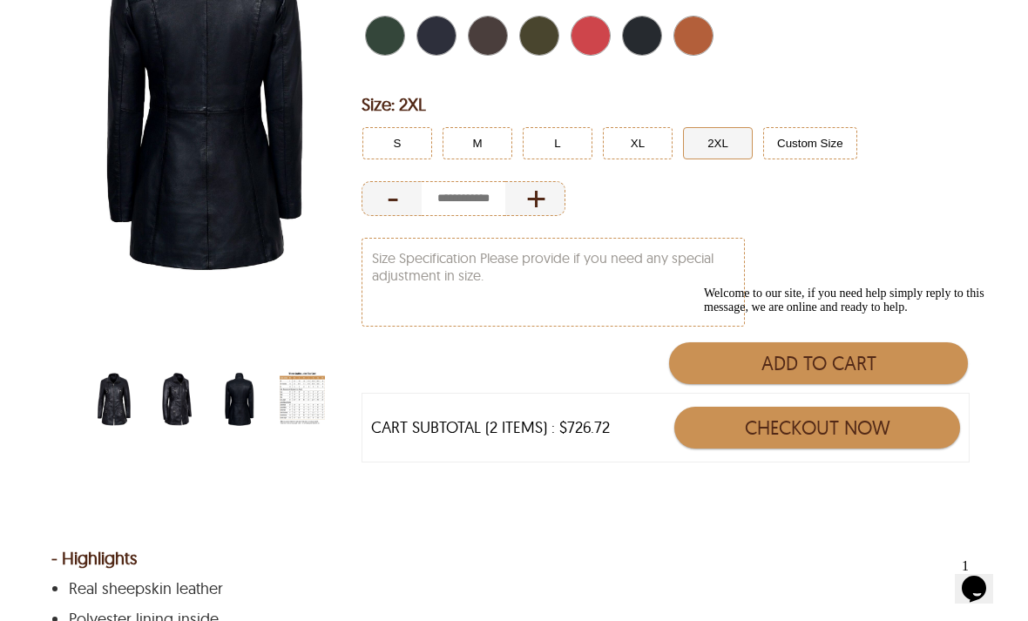
click at [801, 315] on div "Welcome to our site, if you need help simply reply to this message, we are onli…" at bounding box center [861, 301] width 314 height 28
click at [986, 287] on div "Chat attention grabber" at bounding box center [861, 287] width 314 height 0
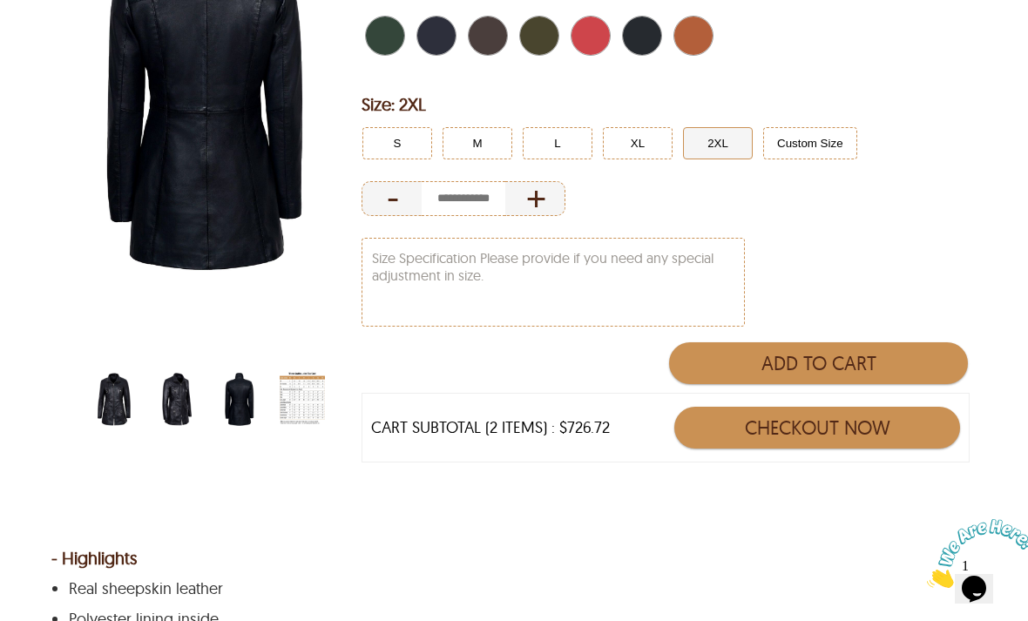
click at [886, 364] on button "Add to Cart" at bounding box center [818, 364] width 299 height 42
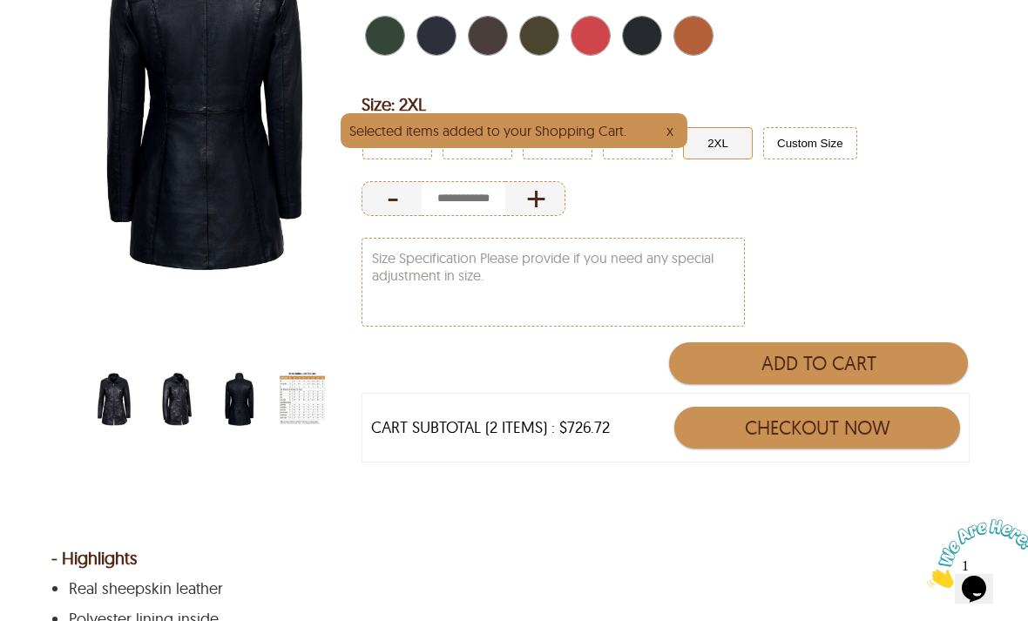
type input "*"
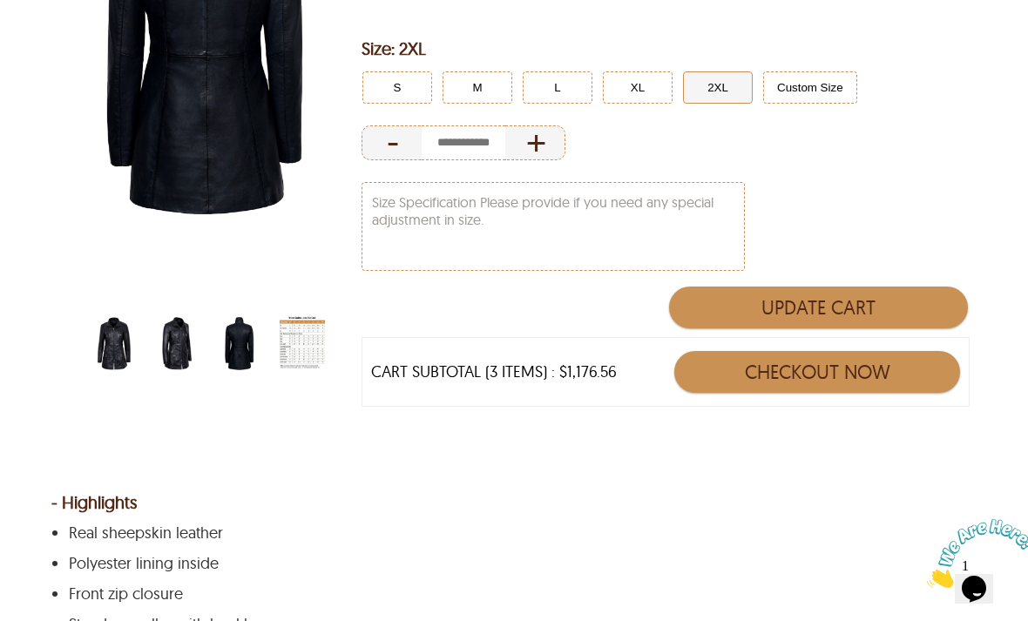
scroll to position [1755, 0]
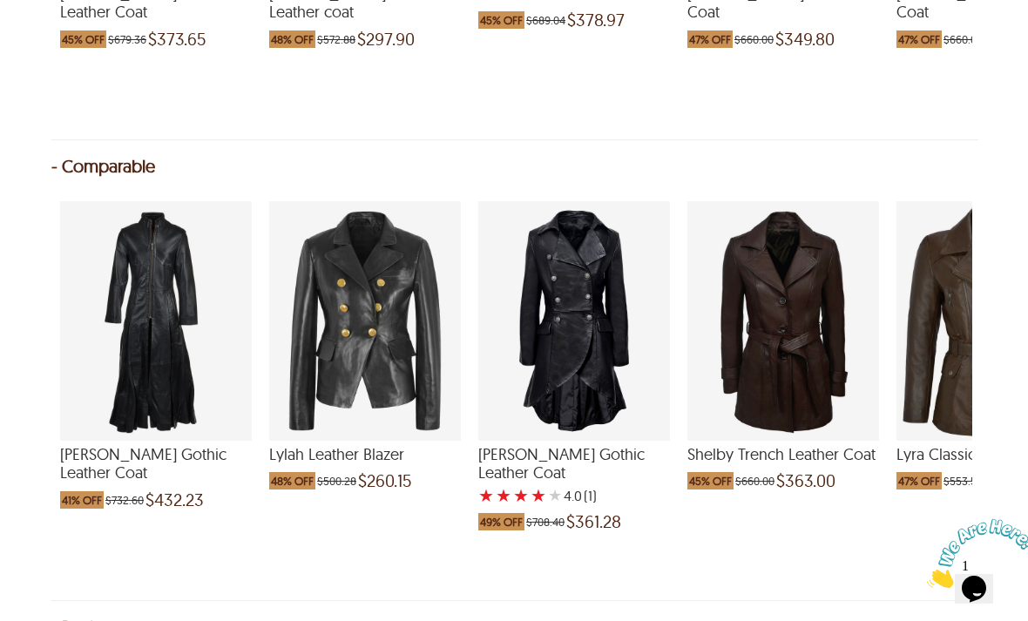
select select "********"
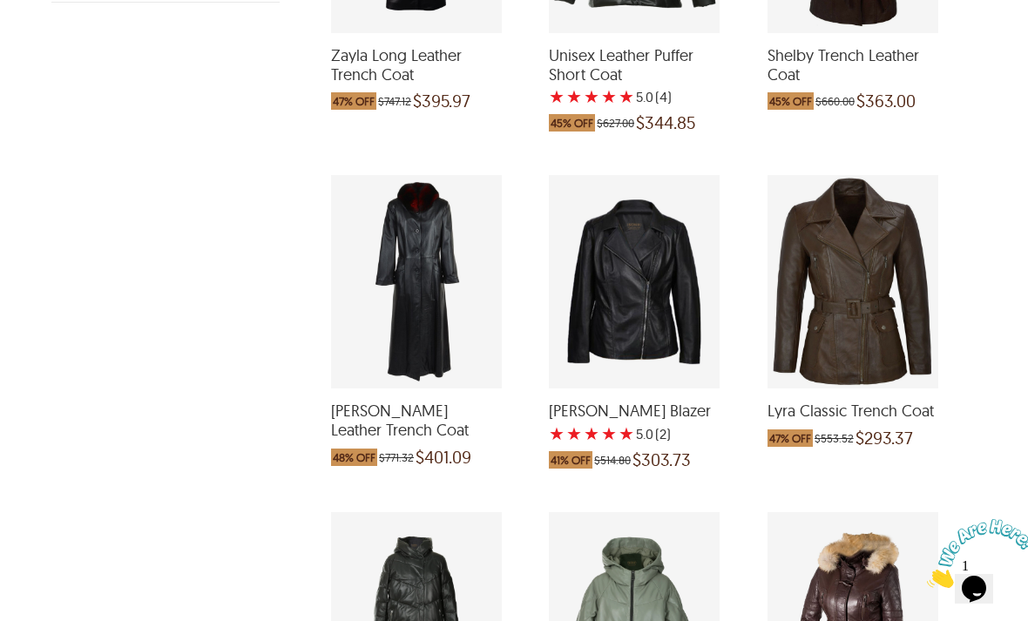
scroll to position [887, 0]
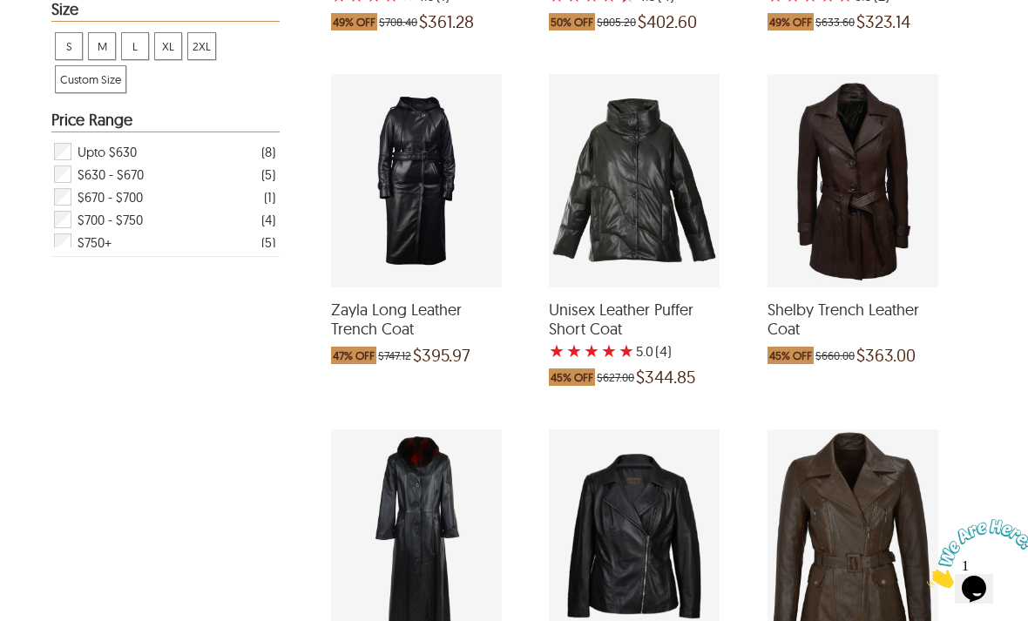
click at [886, 190] on div "Shelby Trench Leather Coat which was at a price of $660.00, now after discount …" at bounding box center [853, 181] width 171 height 214
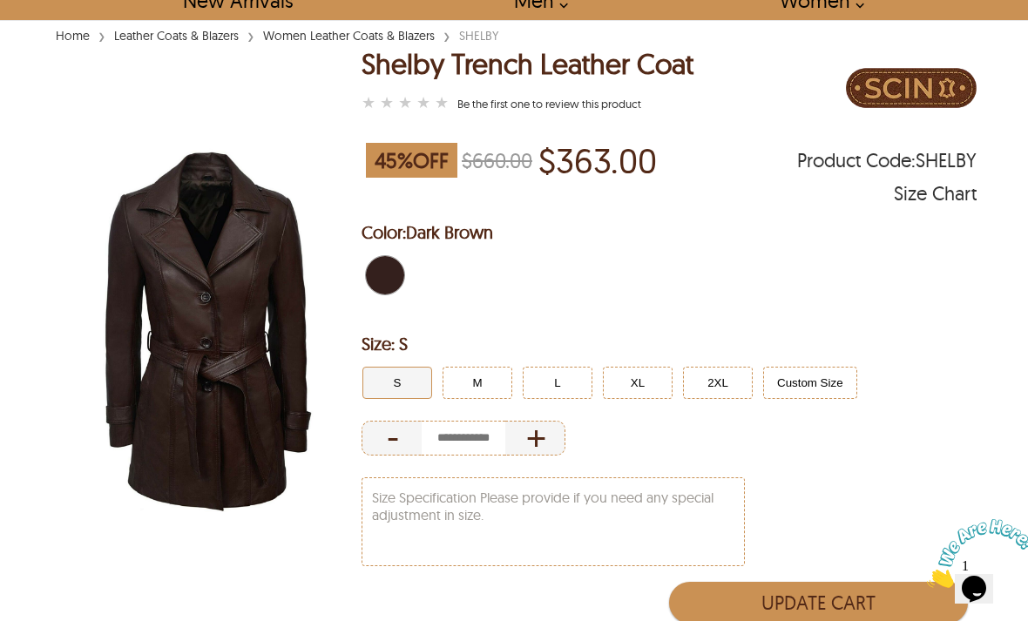
scroll to position [98, 0]
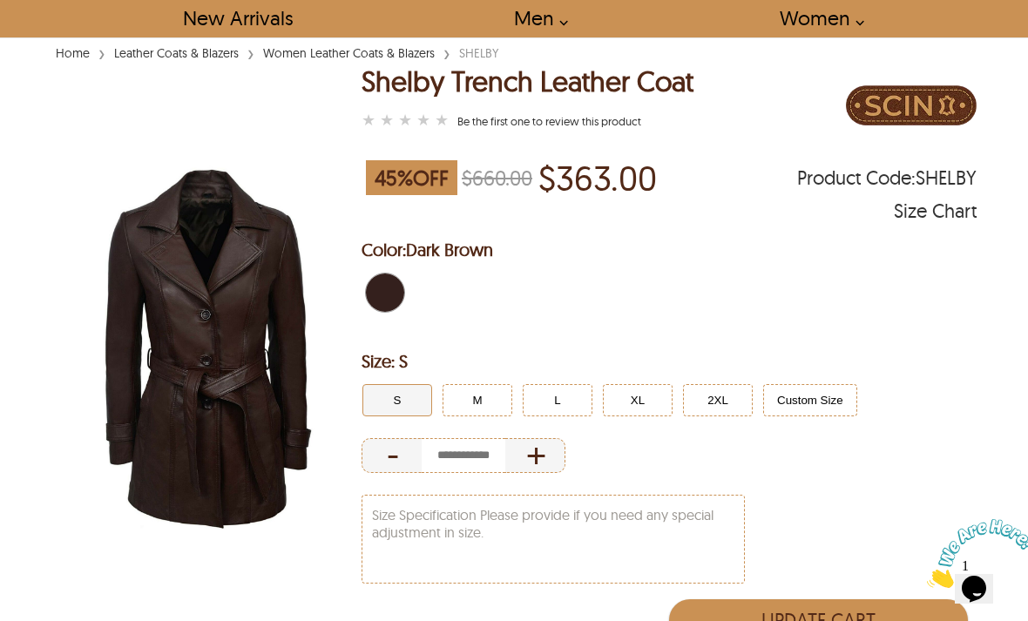
select select "********"
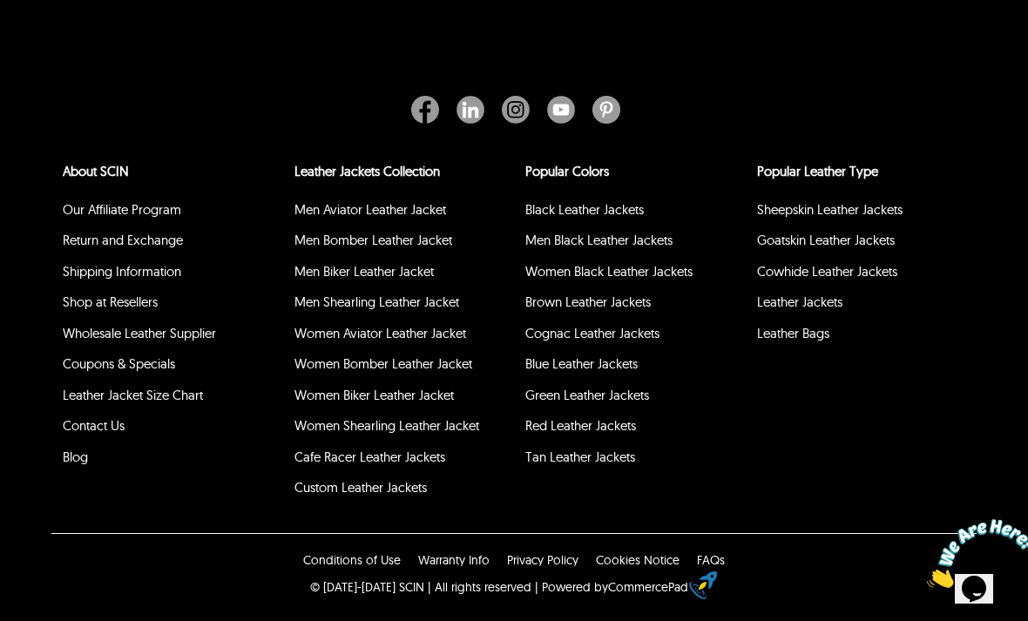
scroll to position [4326, 0]
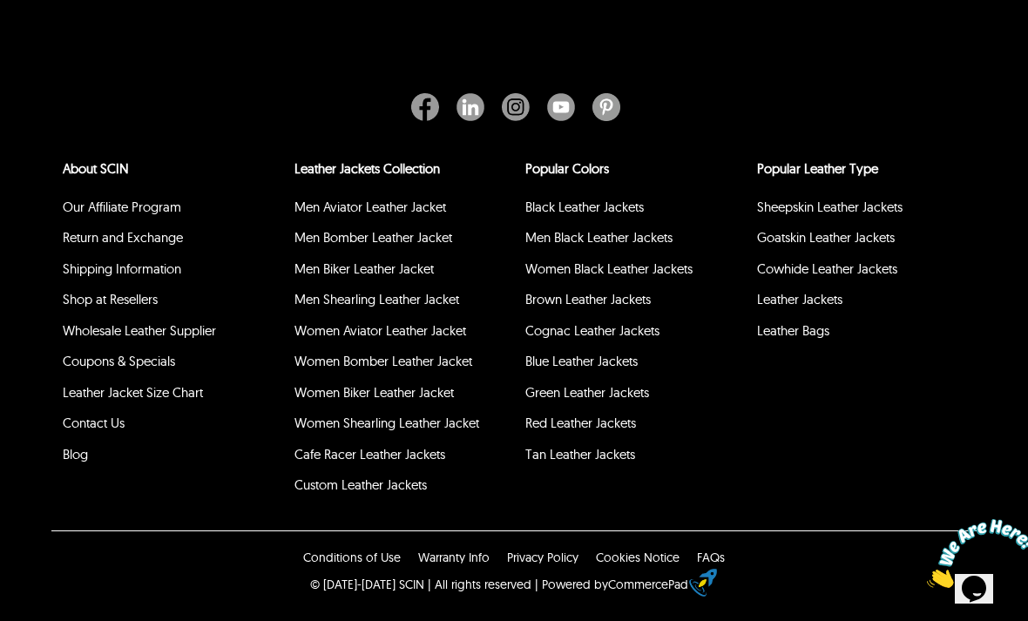
click at [100, 277] on link "Shipping Information" at bounding box center [122, 269] width 119 height 17
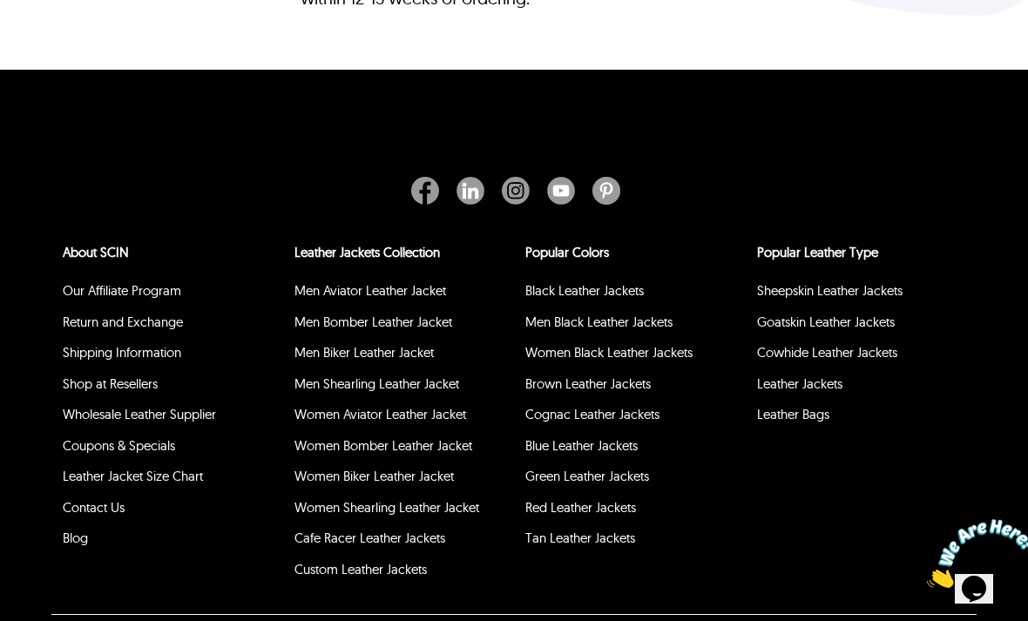
scroll to position [3522, 0]
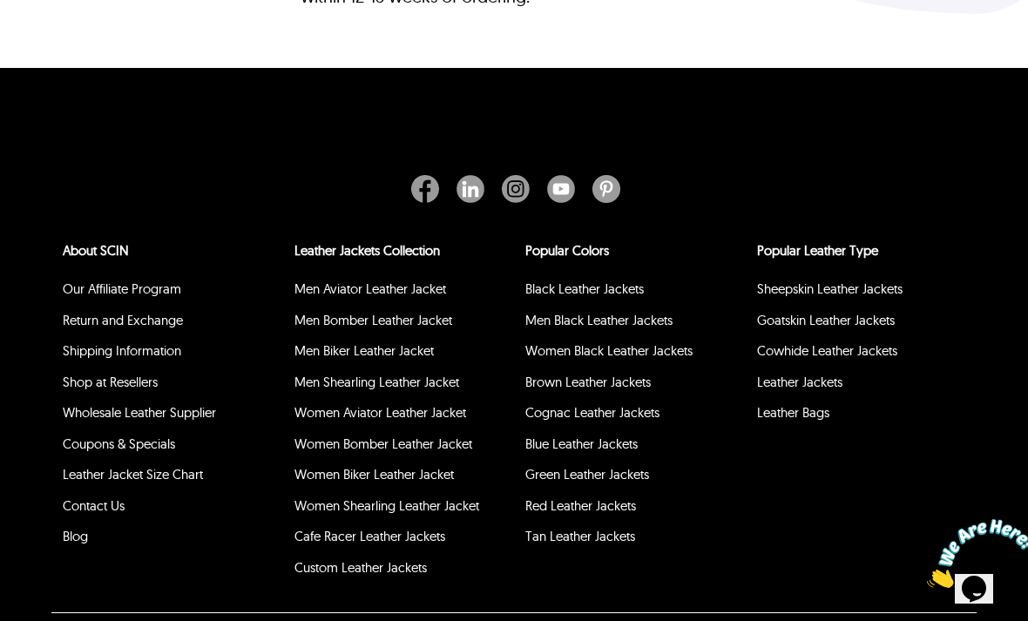
click at [115, 514] on link "Contact Us" at bounding box center [94, 506] width 62 height 17
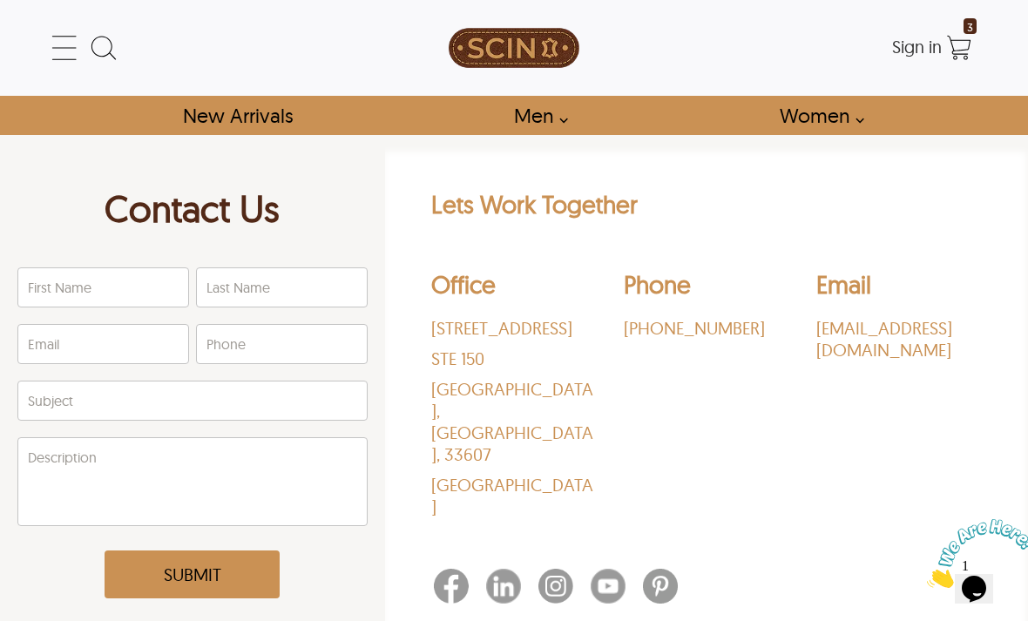
scroll to position [56, 0]
